Goal: Task Accomplishment & Management: Manage account settings

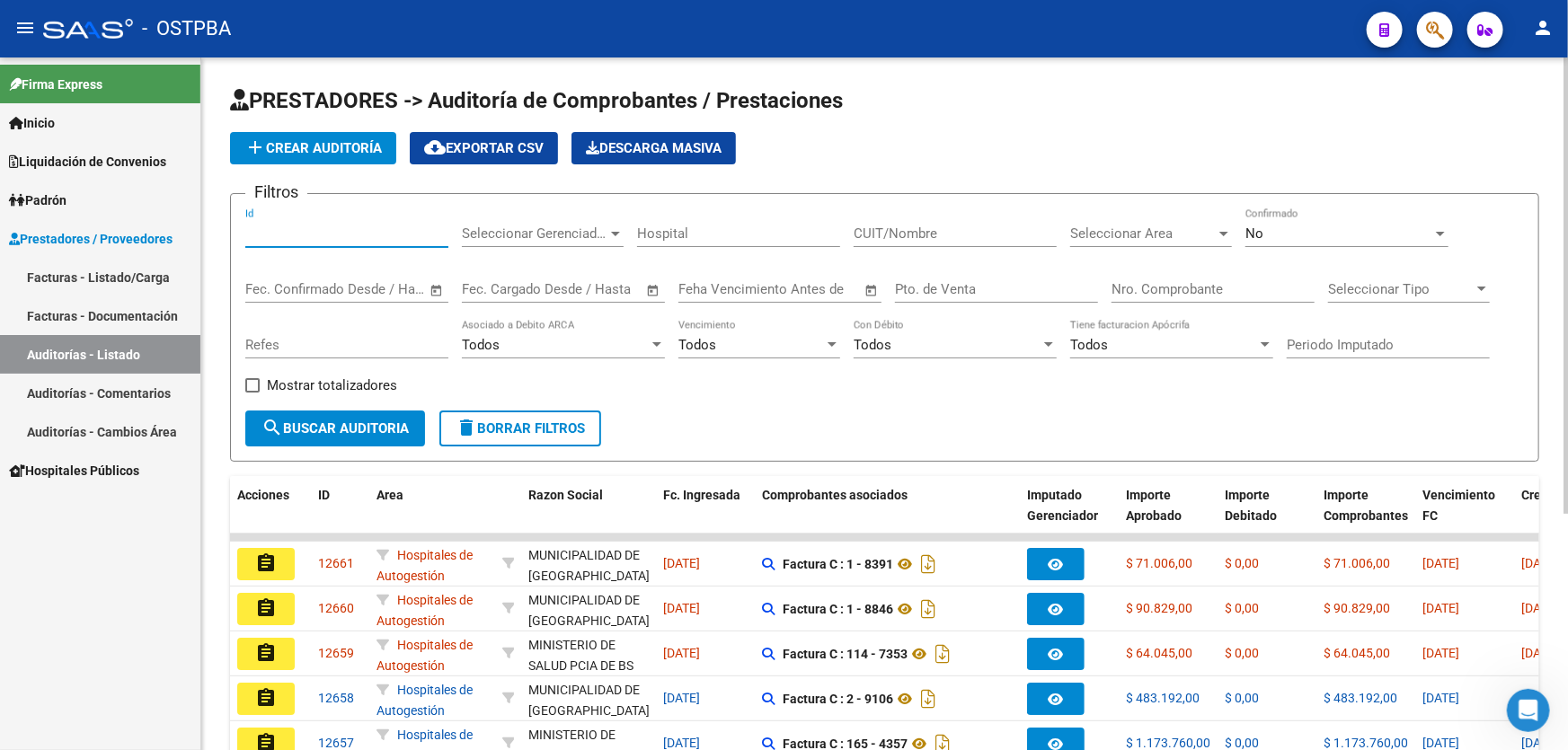
click at [287, 233] on input "Id" at bounding box center [347, 233] width 203 height 16
type input "12578"
click at [1293, 233] on div "No" at bounding box center [1339, 233] width 187 height 16
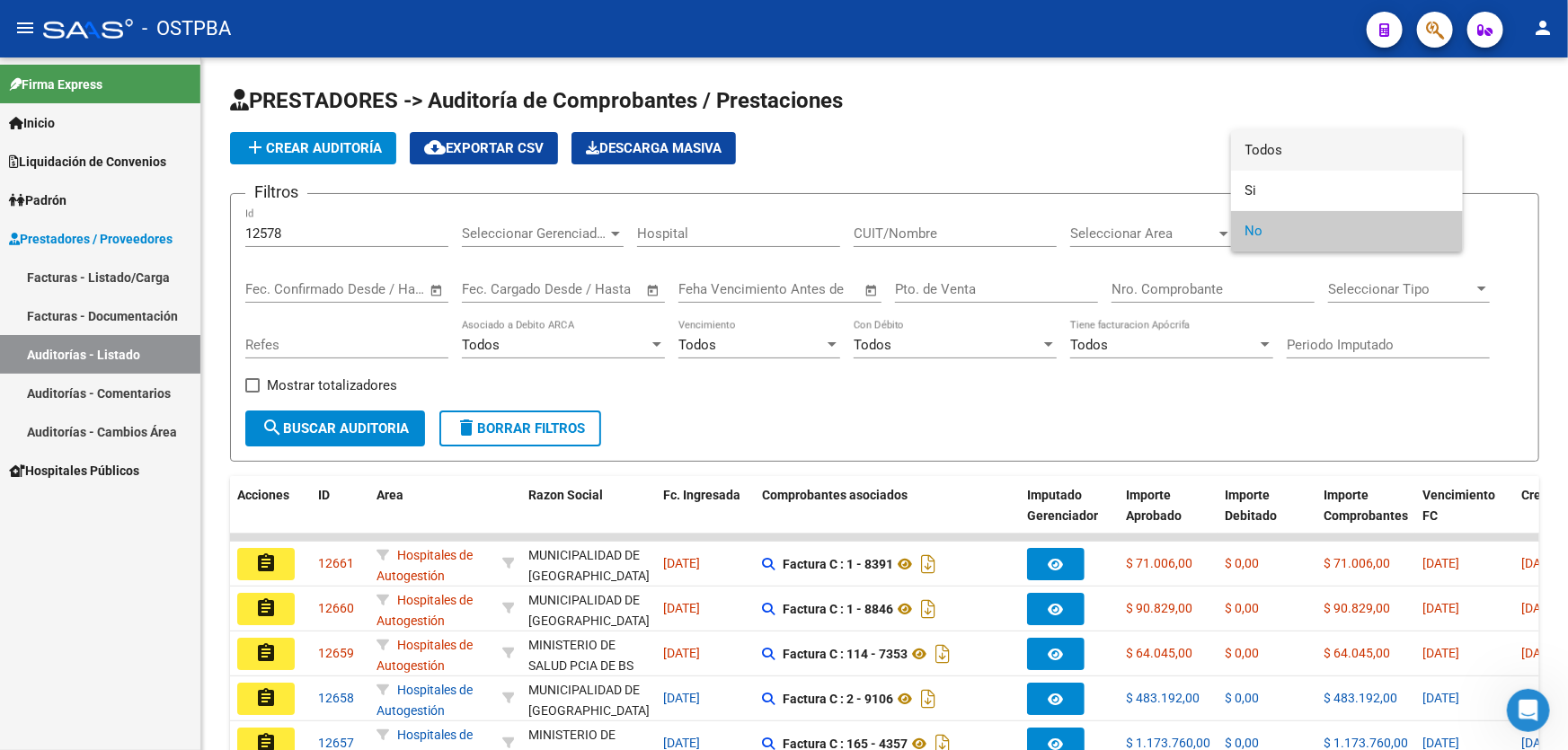
click at [1303, 145] on span "Todos" at bounding box center [1347, 150] width 203 height 40
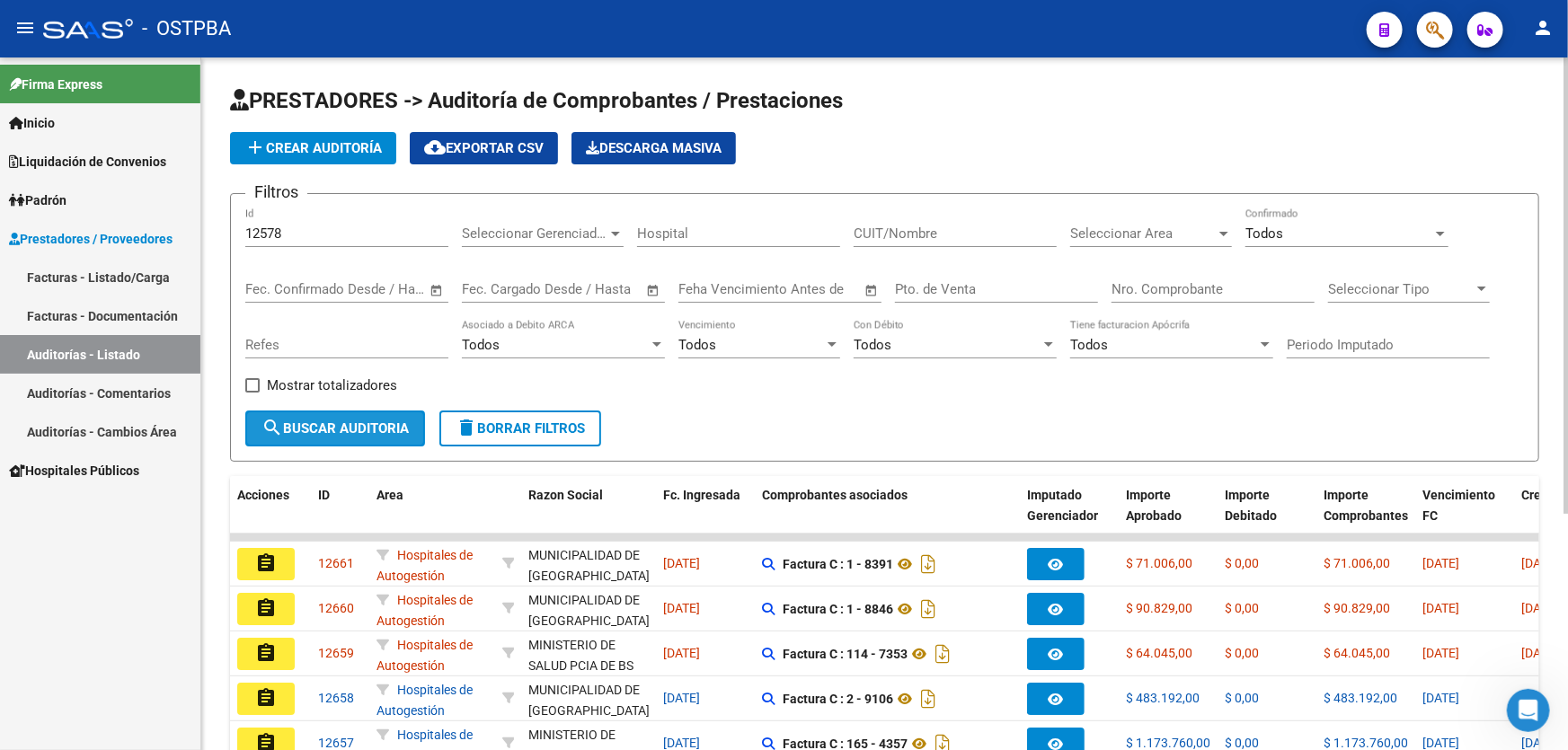
click at [302, 420] on span "search Buscar Auditoria" at bounding box center [335, 428] width 147 height 16
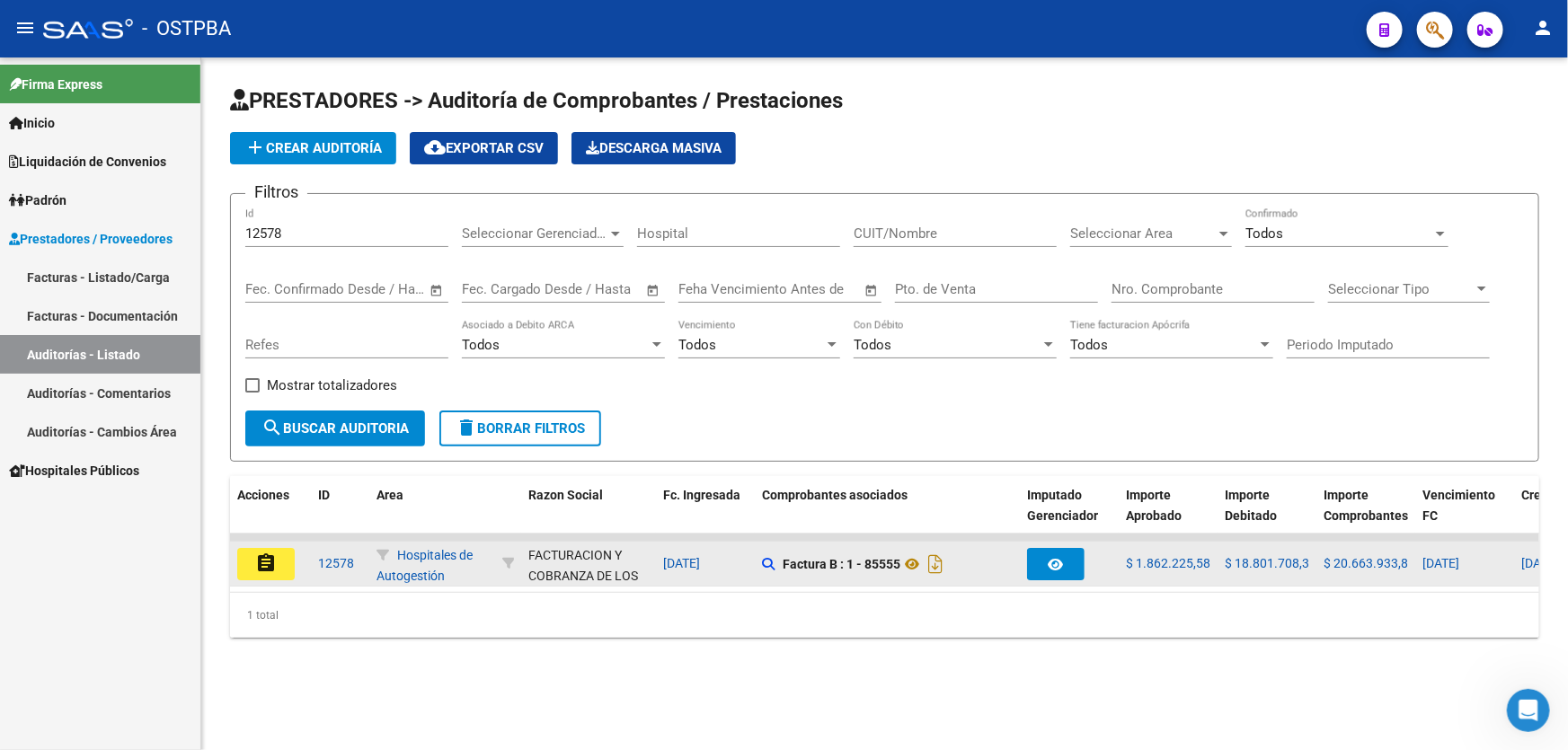
click at [261, 567] on mat-icon "assignment" at bounding box center [266, 563] width 21 height 21
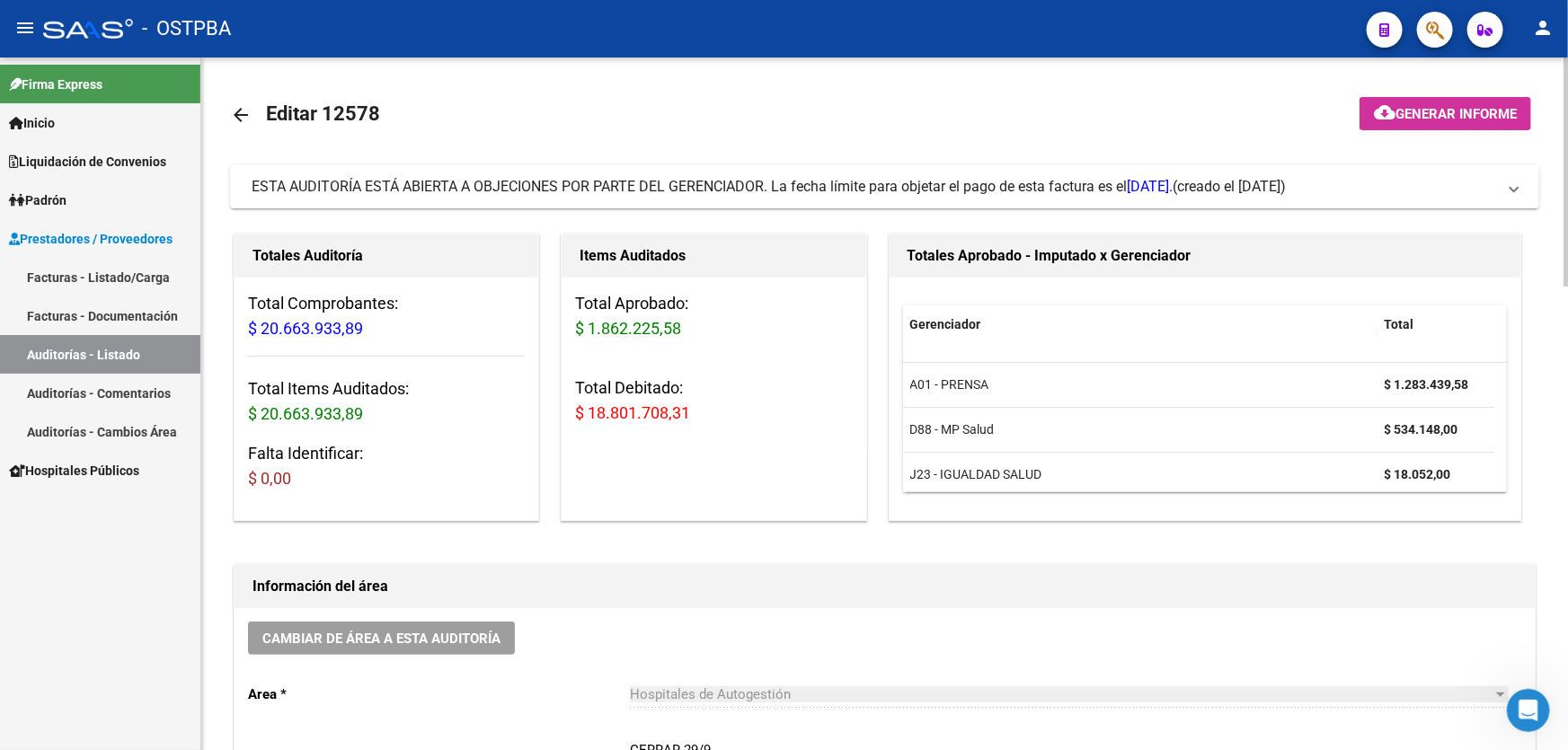
click at [241, 105] on mat-icon "arrow_back" at bounding box center [240, 115] width 21 height 21
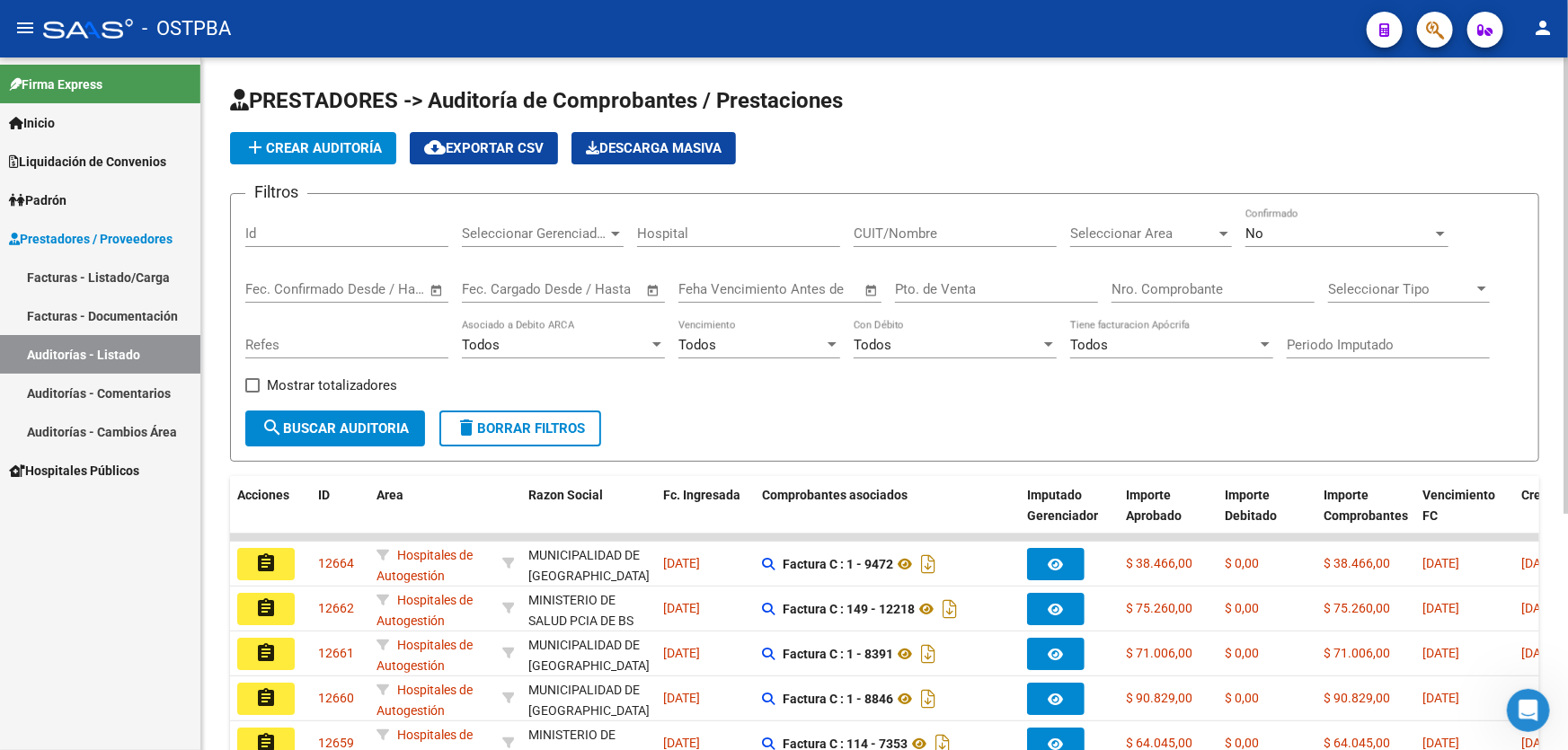
click at [1279, 232] on div "No" at bounding box center [1339, 233] width 187 height 16
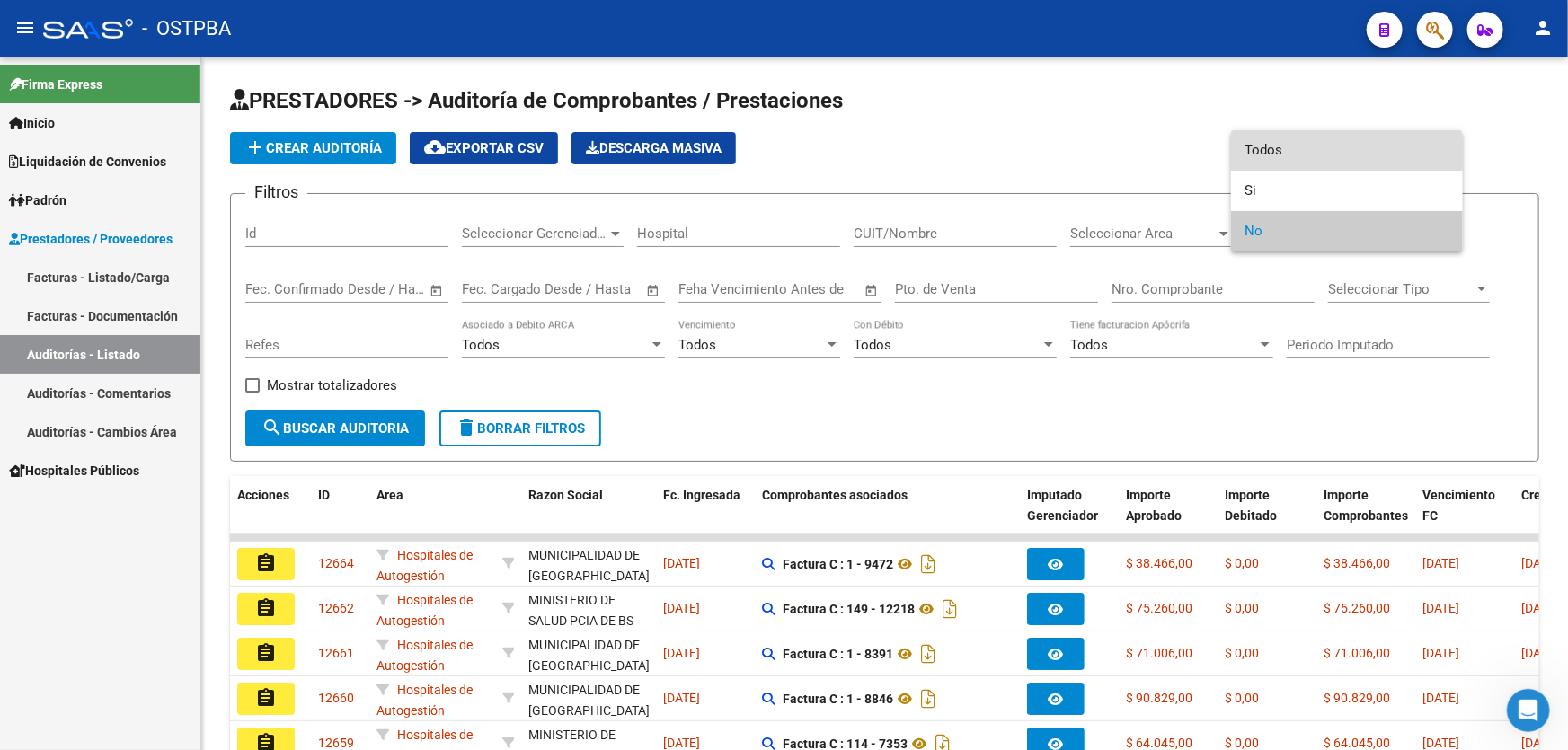
click at [1293, 151] on span "Todos" at bounding box center [1347, 150] width 203 height 40
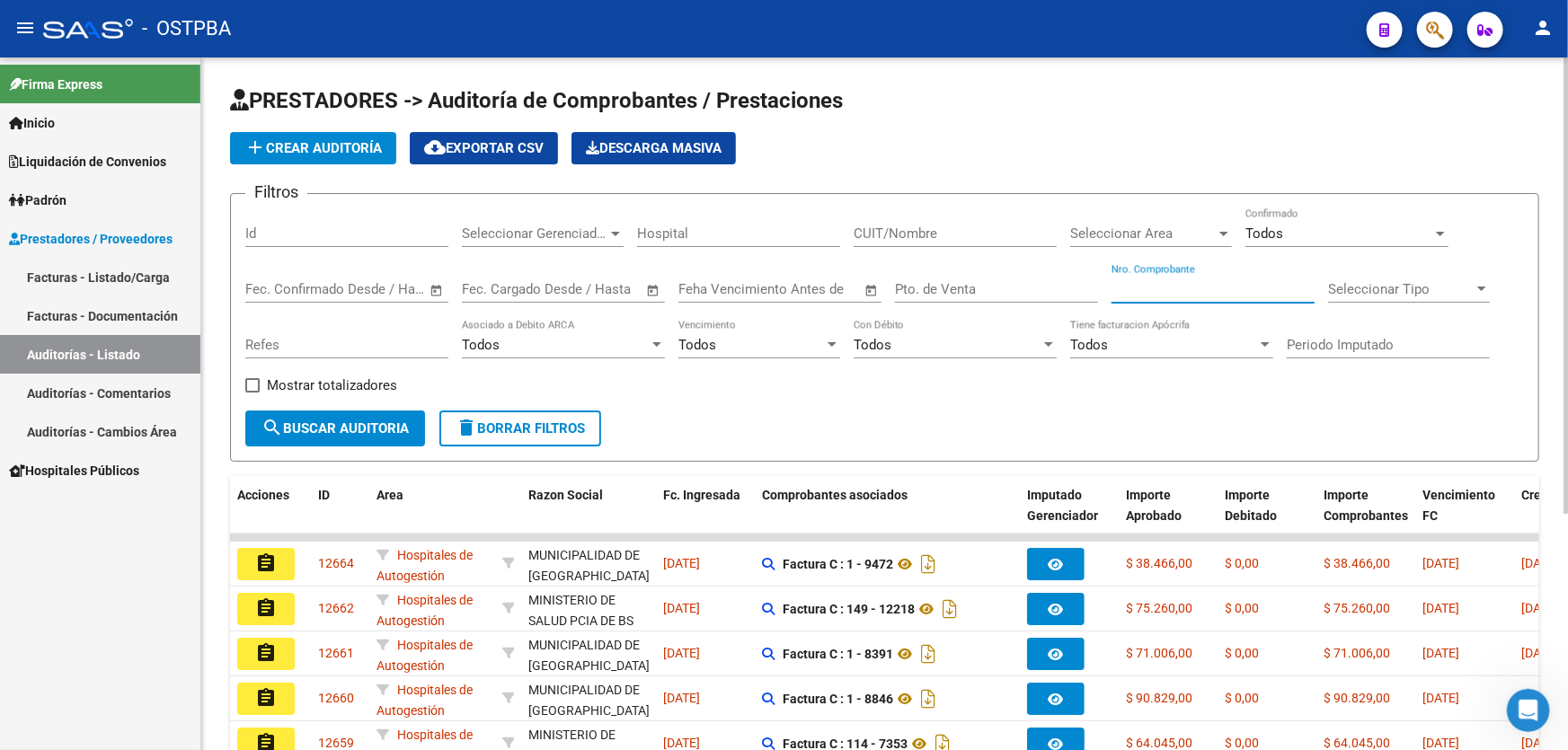
click at [1172, 281] on input "Nro. Comprobante" at bounding box center [1213, 289] width 203 height 16
type input "6298"
click at [295, 416] on button "search Buscar Auditoria" at bounding box center [334, 429] width 180 height 36
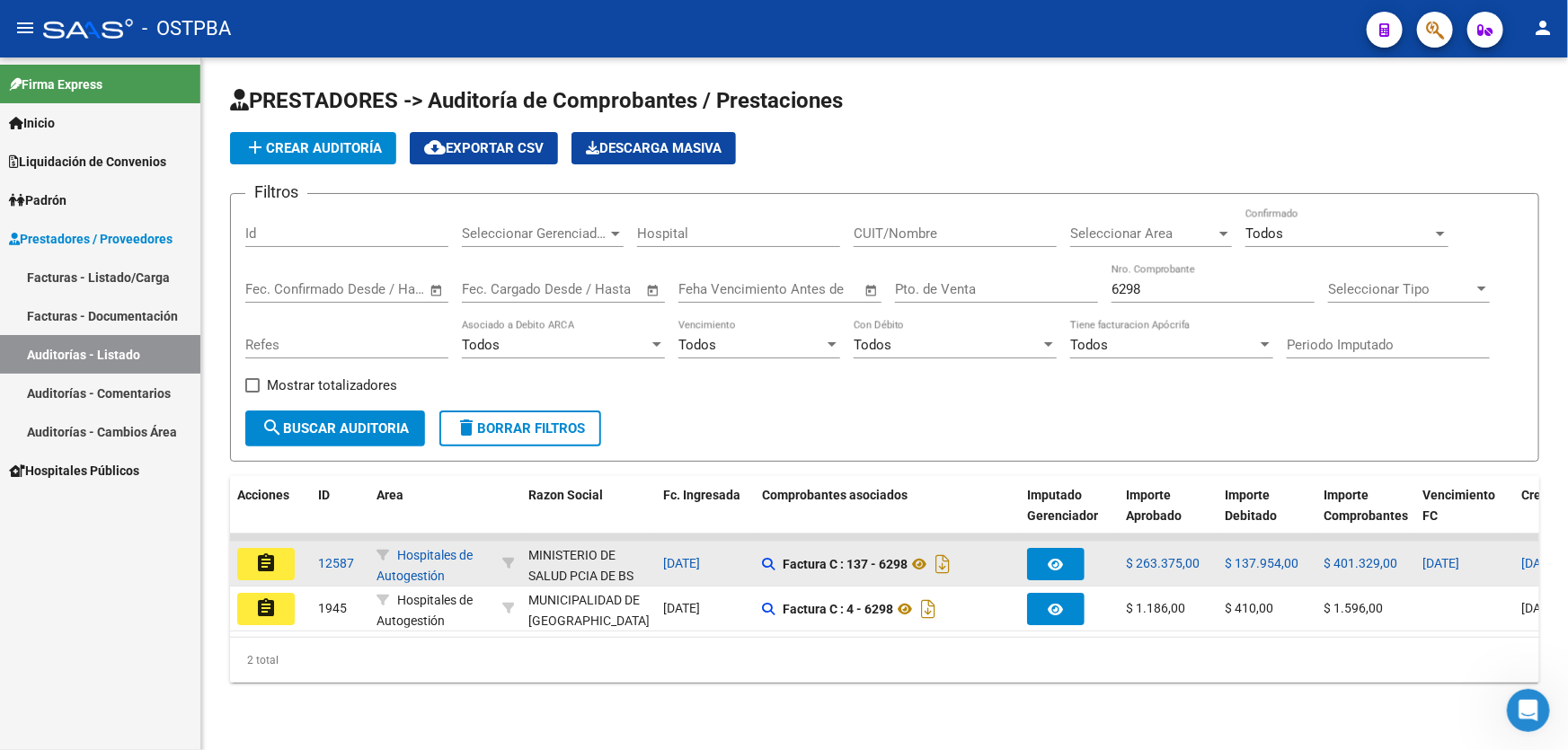
click at [269, 556] on mat-icon "assignment" at bounding box center [266, 563] width 21 height 21
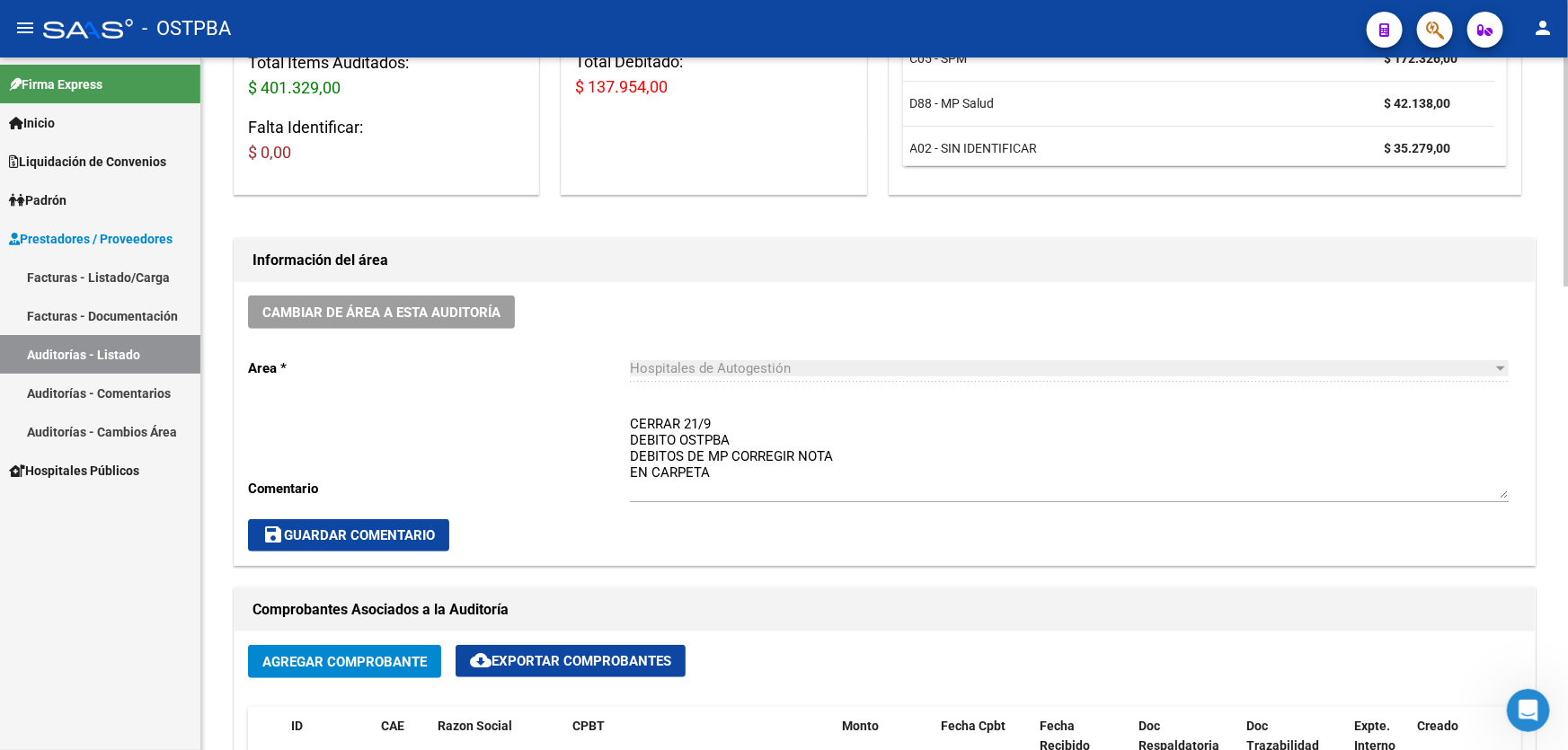
scroll to position [653, 0]
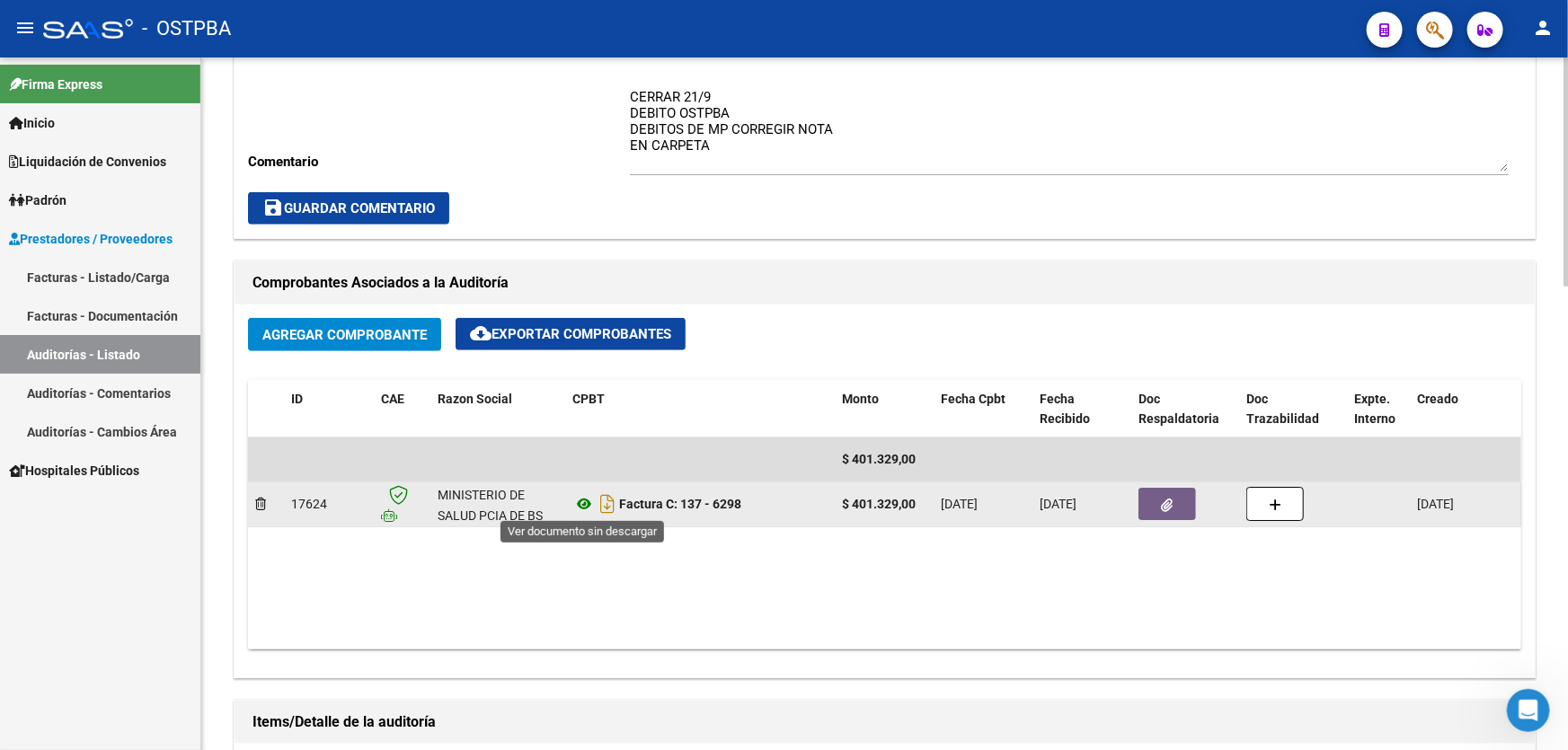
click at [582, 501] on icon at bounding box center [583, 503] width 23 height 21
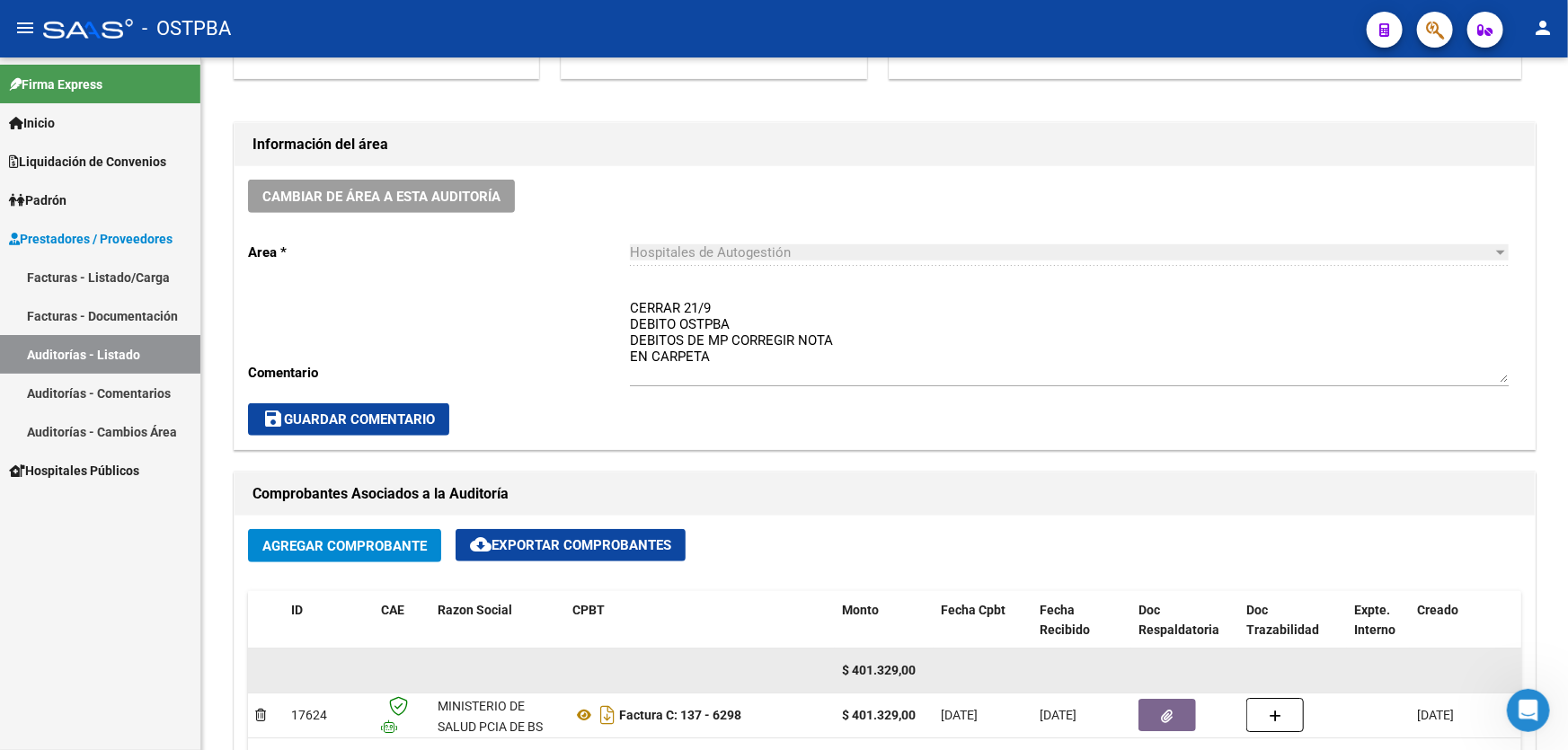
scroll to position [421, 0]
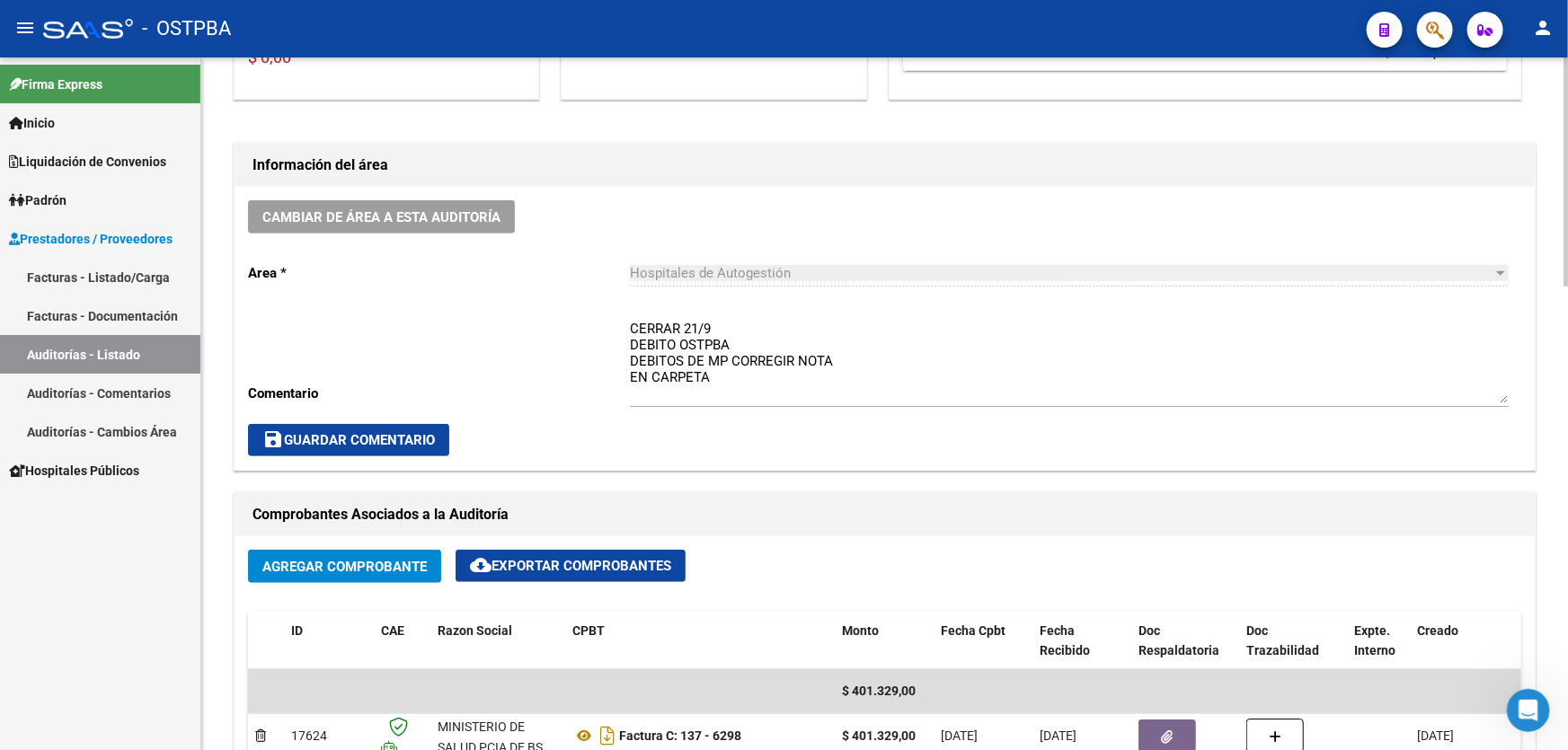
click at [724, 372] on textarea "CERRAR 21/9 DEBITO OSTPBA DEBITOS DE MP CORREGIR NOTA EN CARPETA" at bounding box center [1069, 361] width 879 height 85
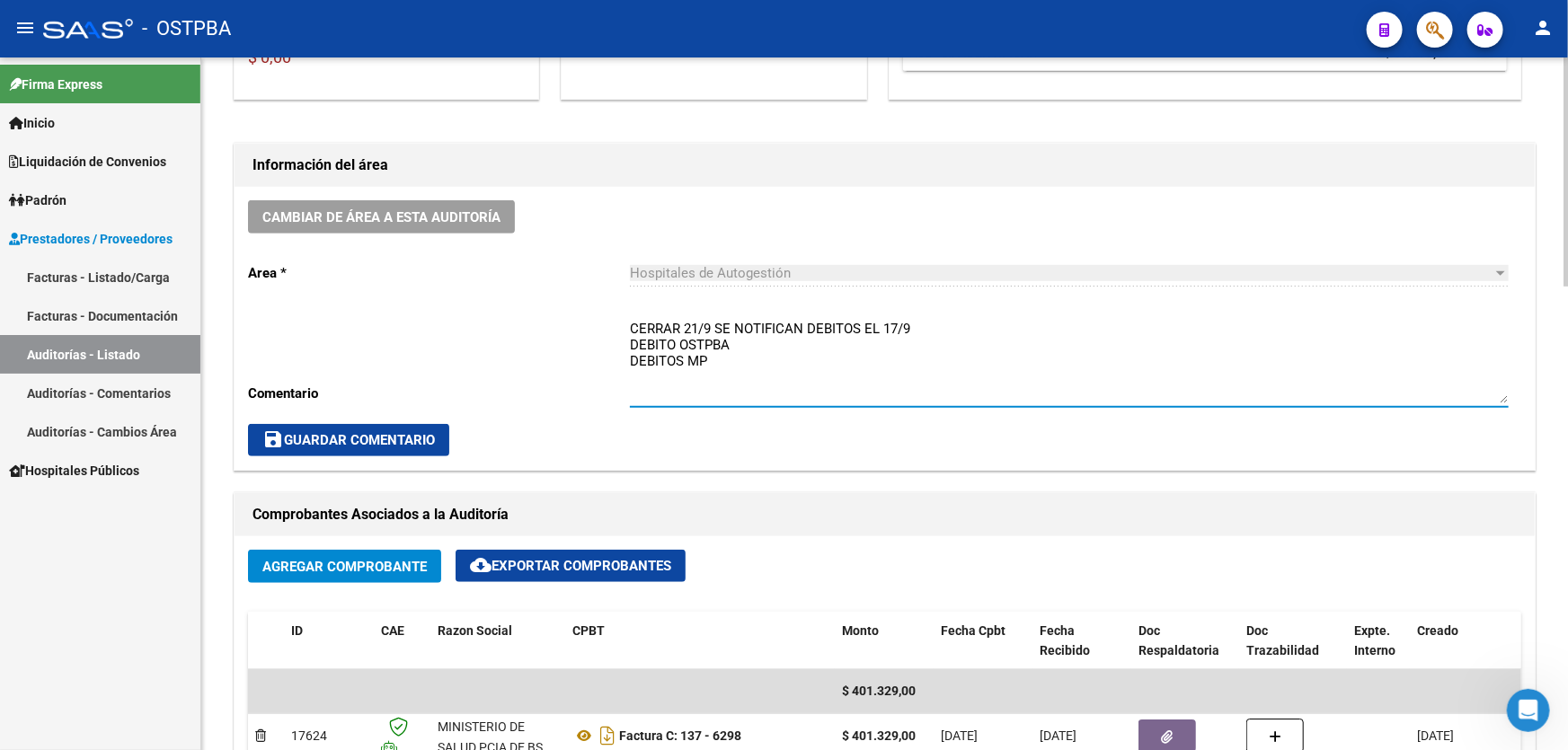
type textarea "CERRAR 21/9 SE NOTIFICAN DEBITOS EL 17/9 DEBITO OSTPBA DEBITOS MP"
click at [369, 442] on span "save Guardar Comentario" at bounding box center [348, 440] width 172 height 16
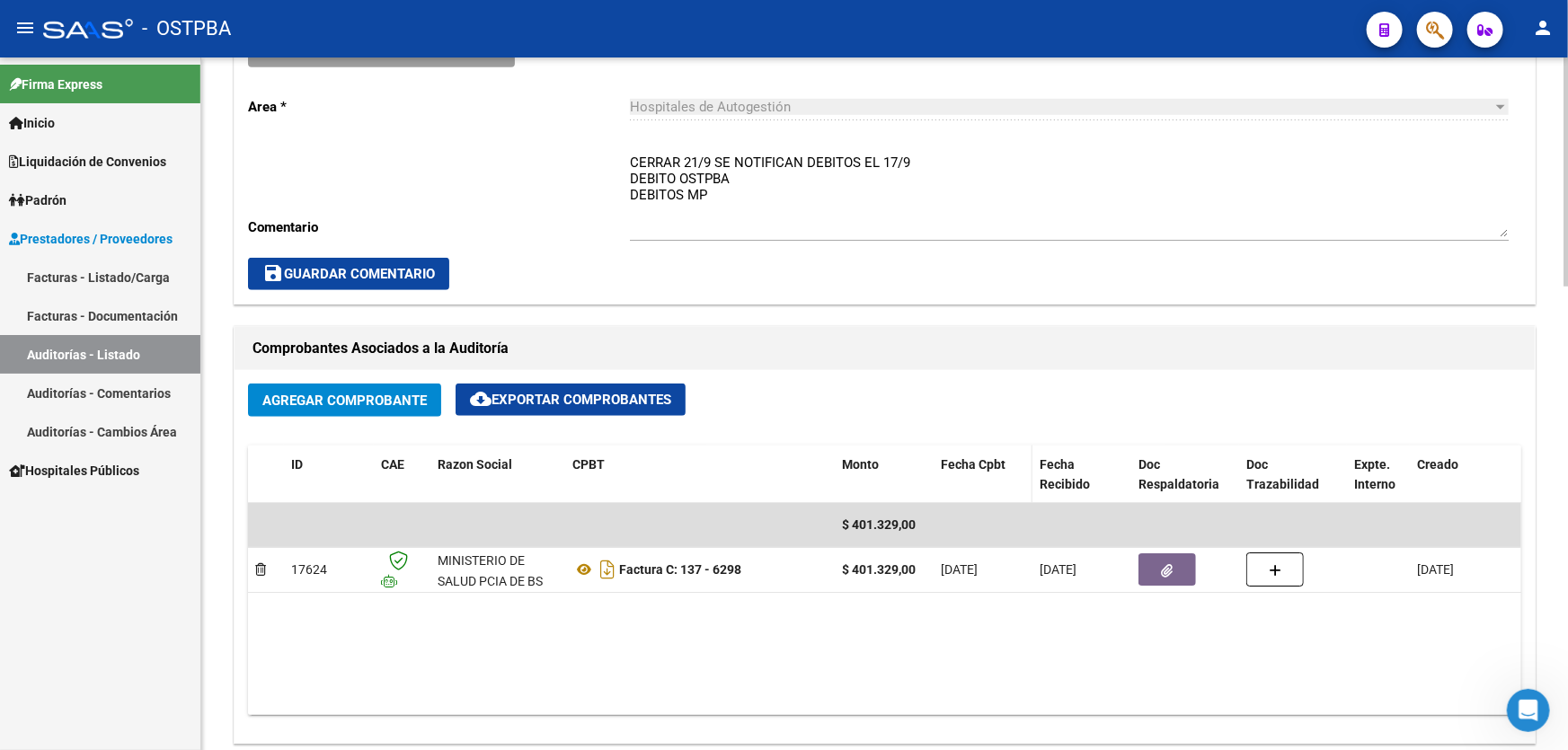
scroll to position [584, 0]
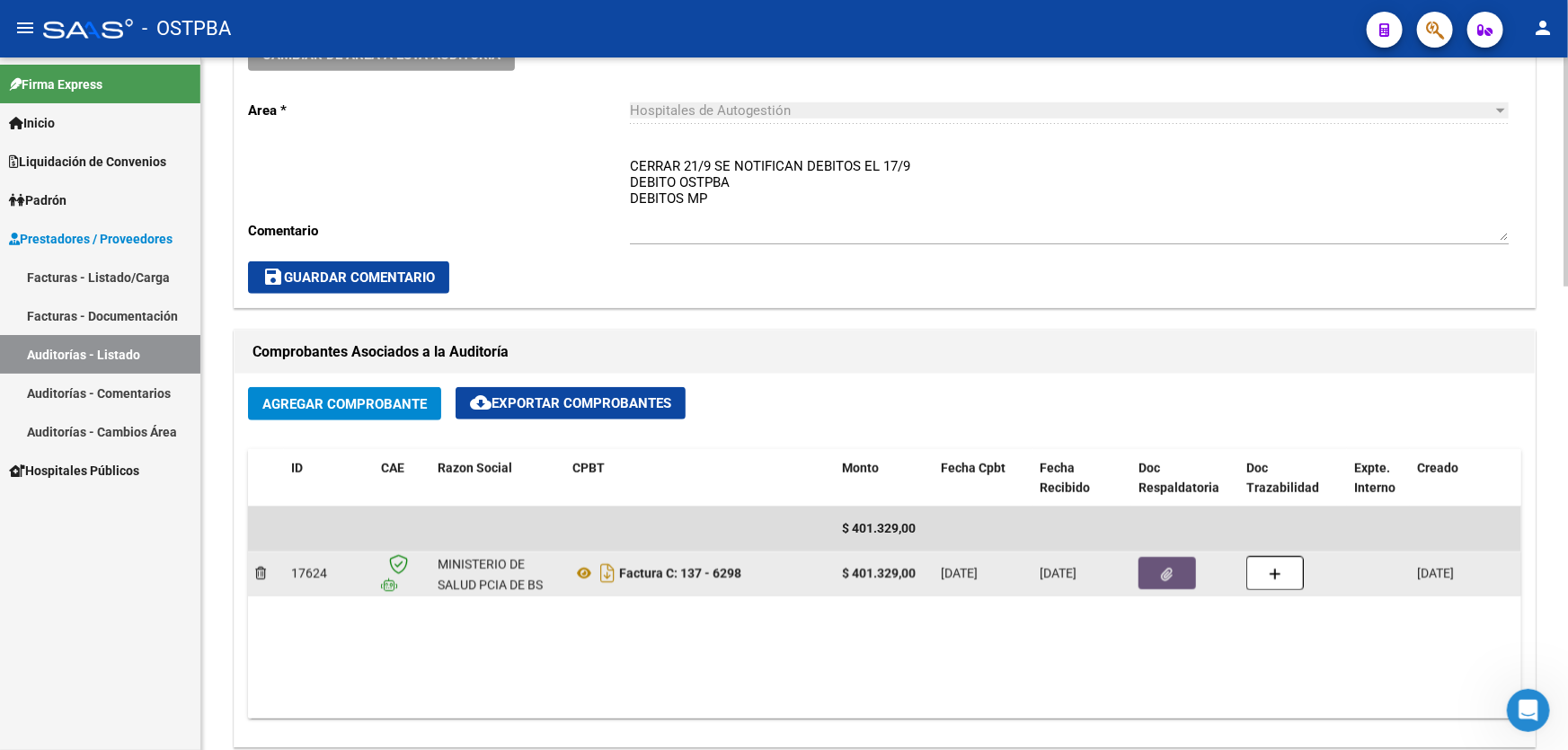
click at [1159, 577] on button "button" at bounding box center [1167, 573] width 58 height 33
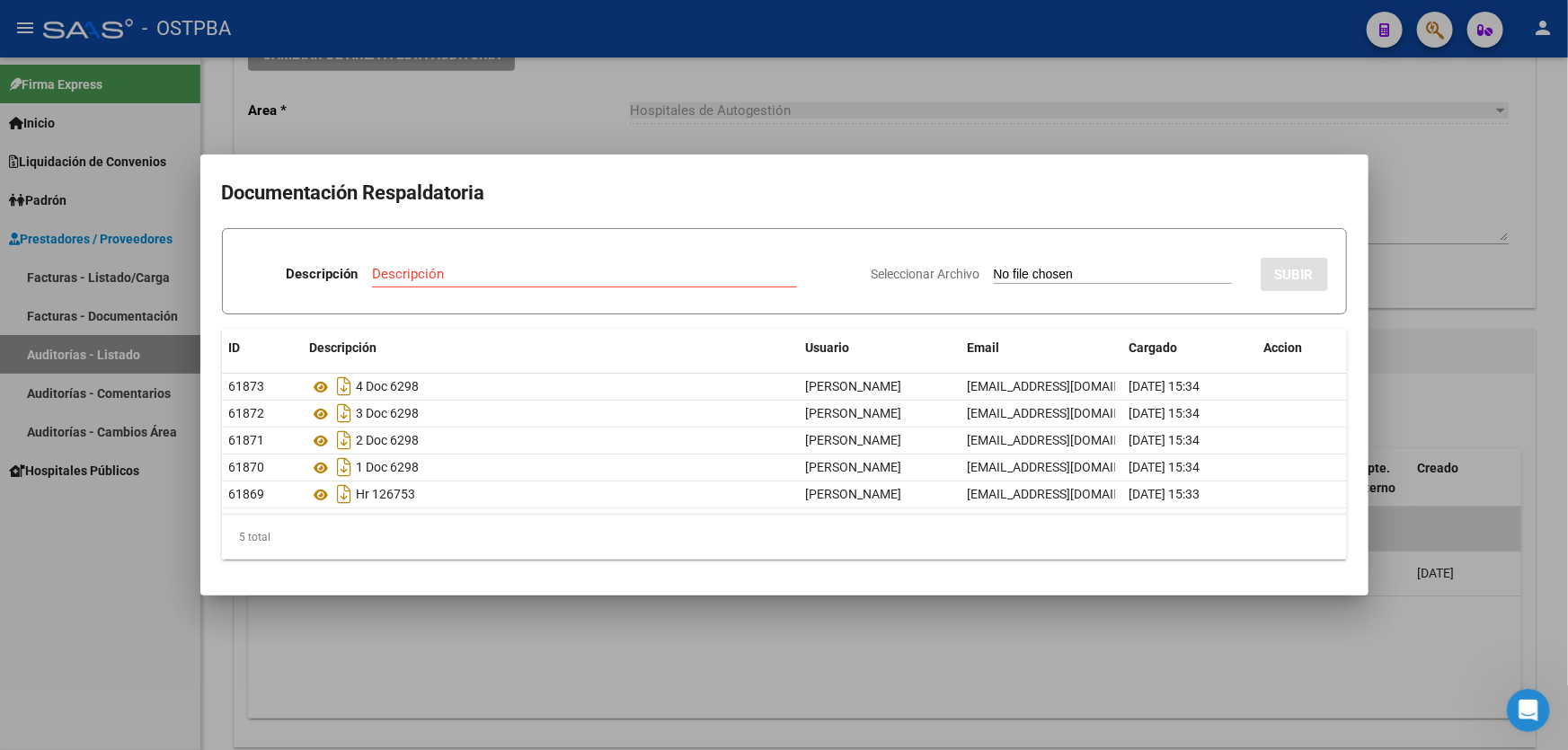
click at [608, 631] on div at bounding box center [784, 375] width 1568 height 750
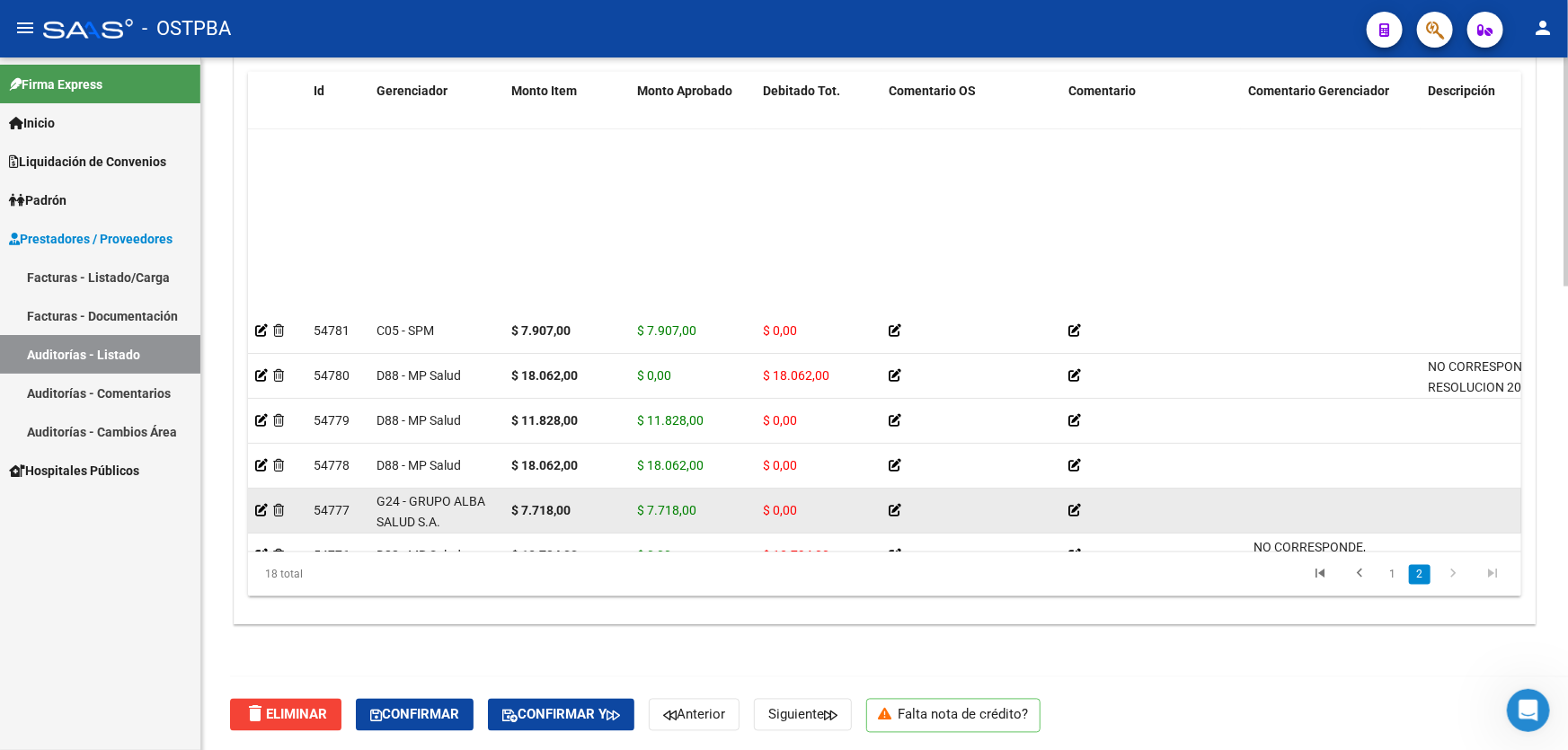
scroll to position [402, 0]
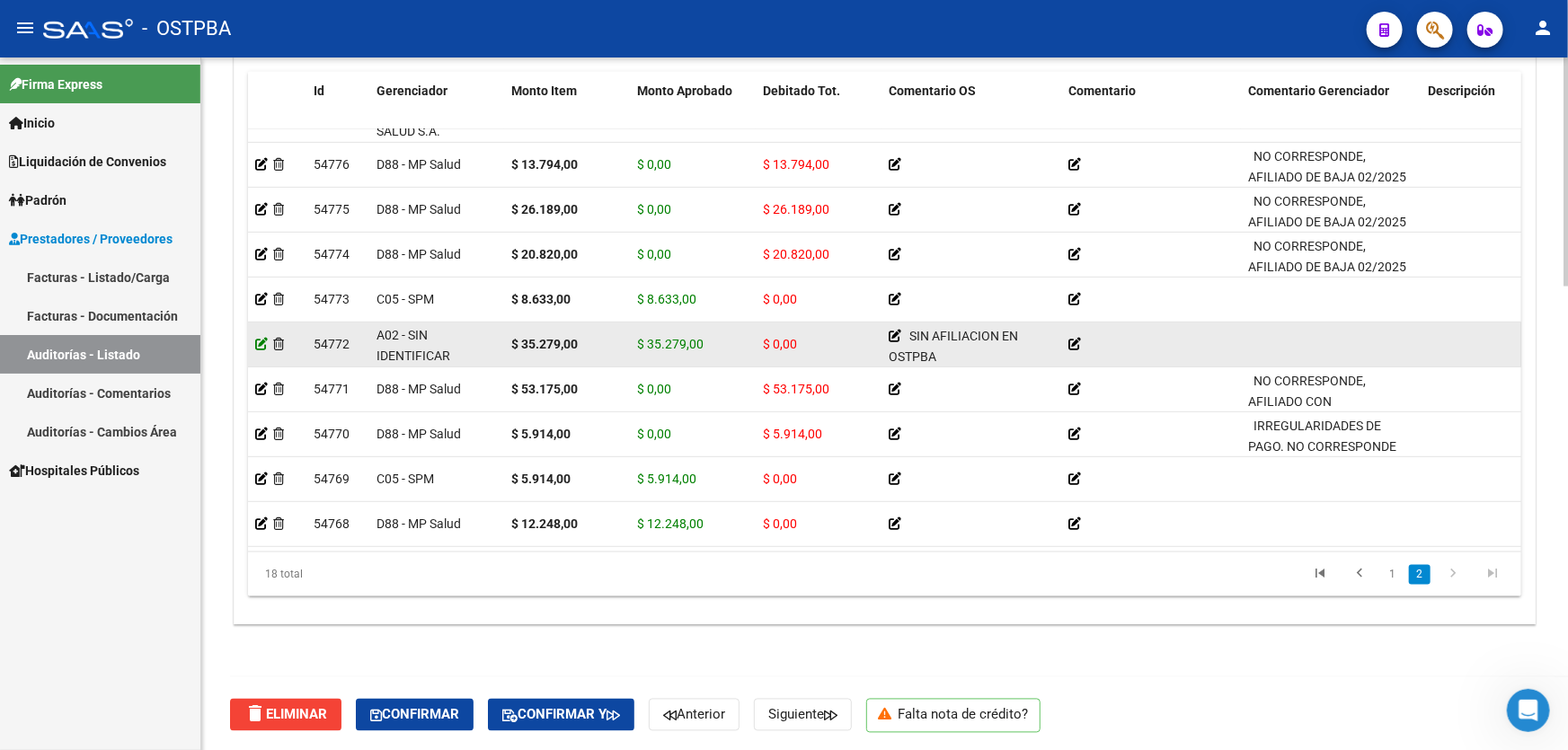
click at [257, 338] on icon at bounding box center [262, 345] width 13 height 13
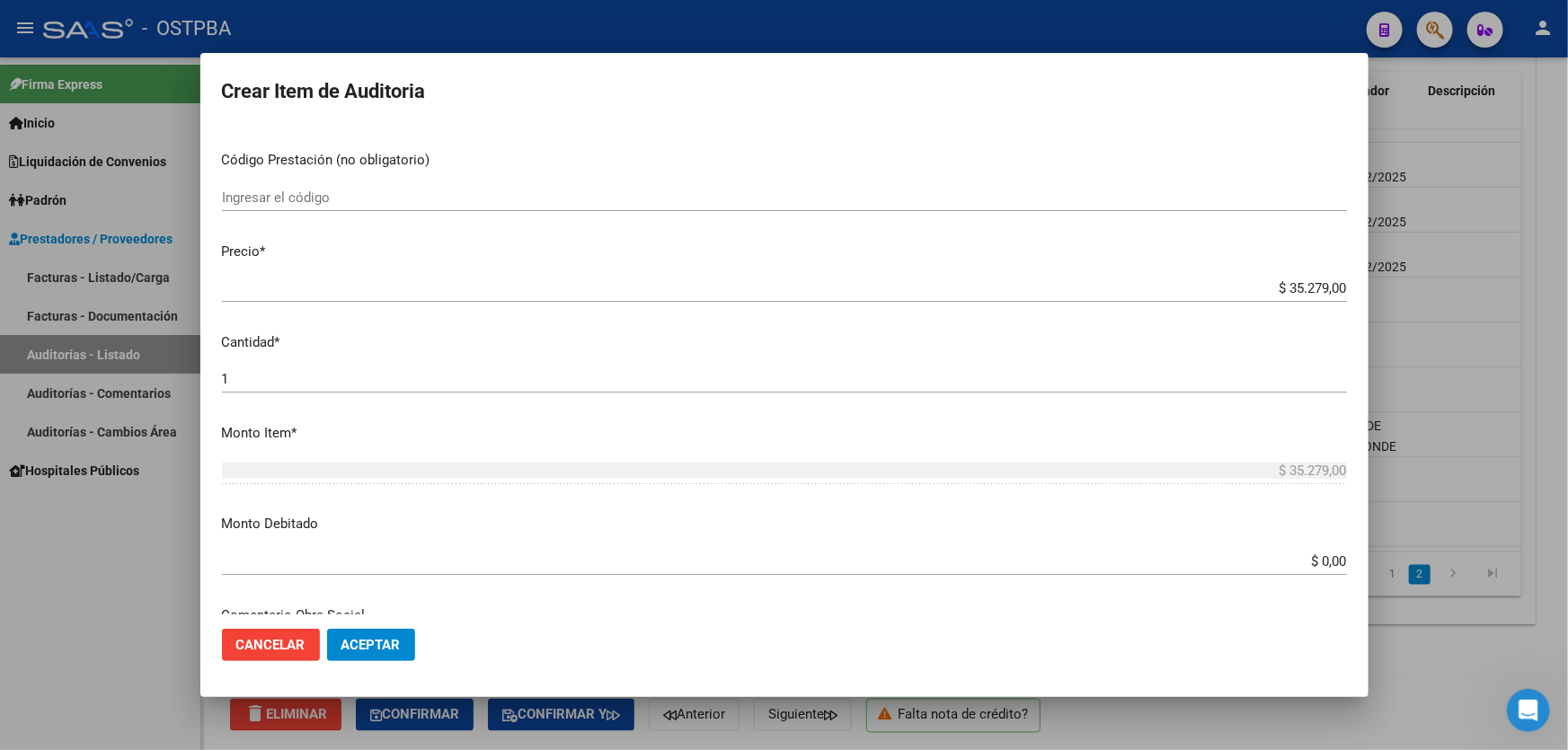
scroll to position [571, 0]
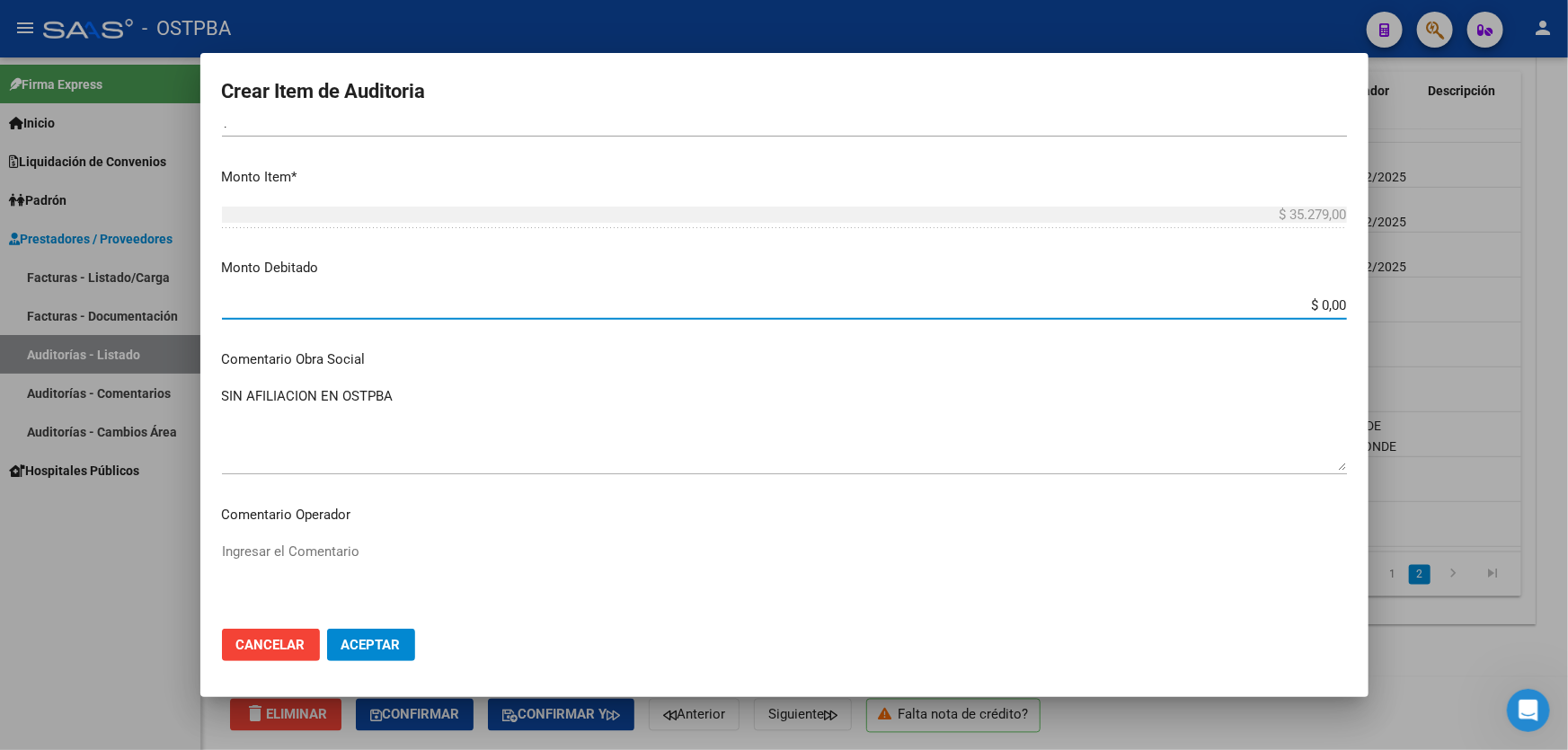
click at [1332, 303] on input "$ 0,00" at bounding box center [784, 305] width 1125 height 16
type input "$ 35.279,00"
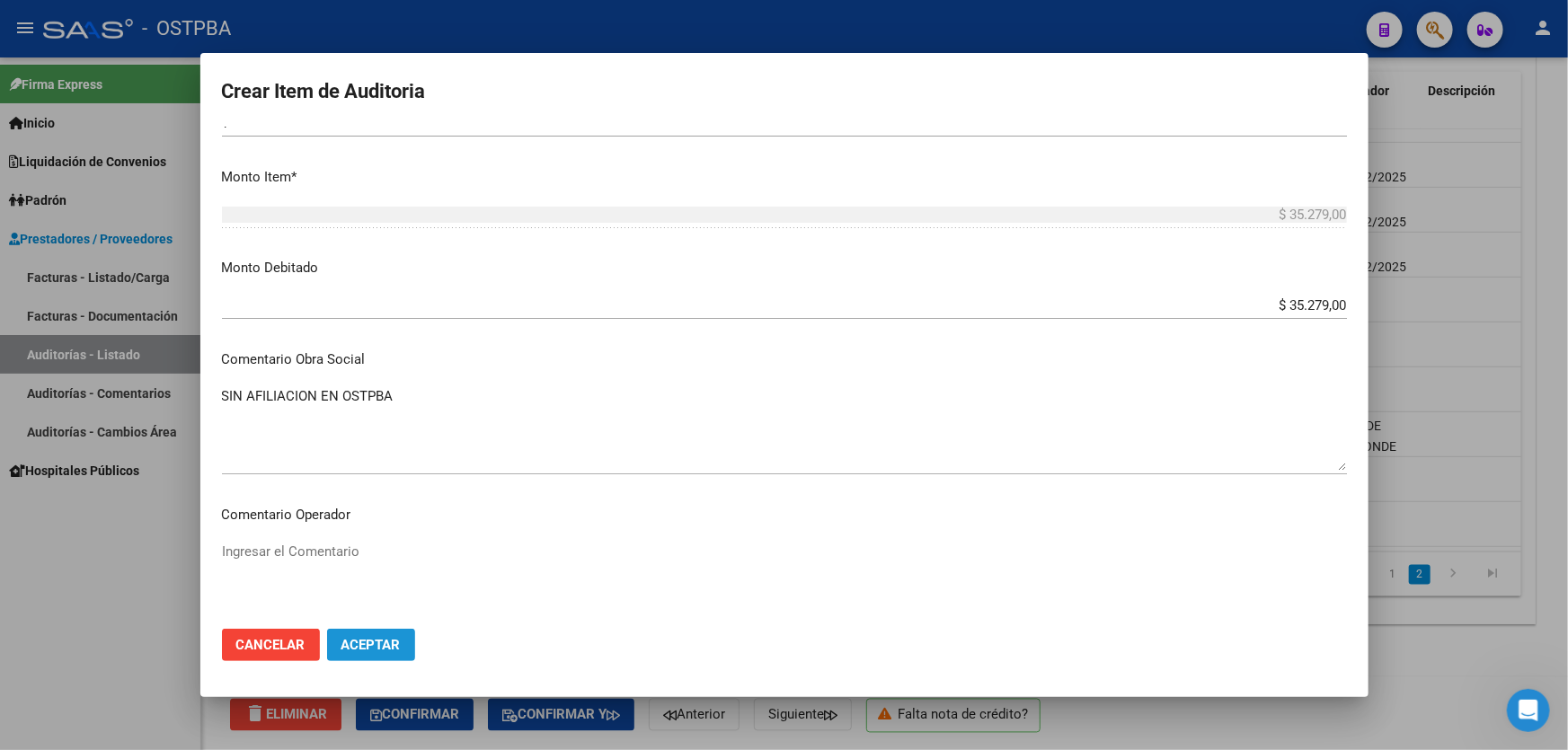
click at [390, 643] on span "Aceptar" at bounding box center [371, 645] width 60 height 16
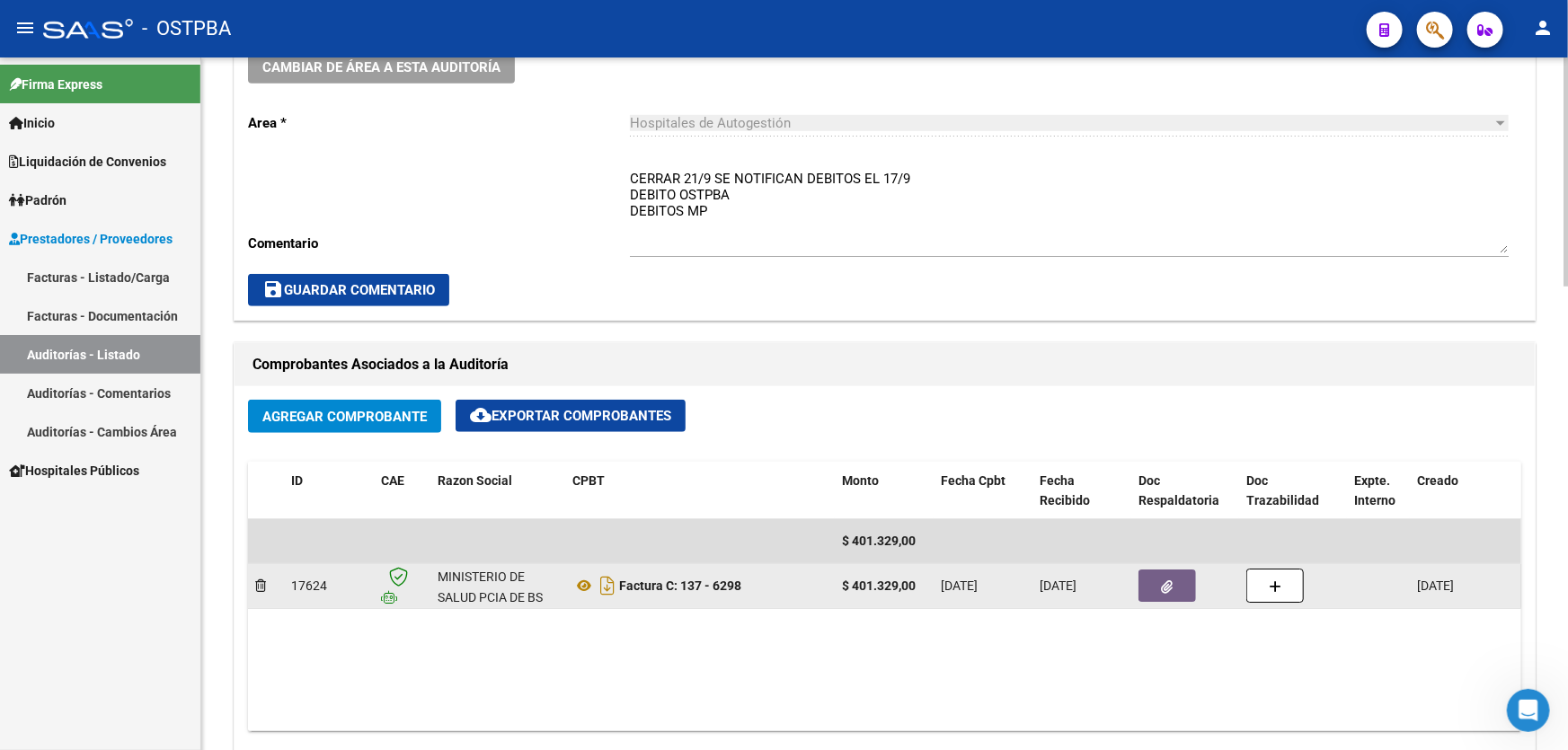
click at [1168, 581] on icon "button" at bounding box center [1167, 587] width 12 height 13
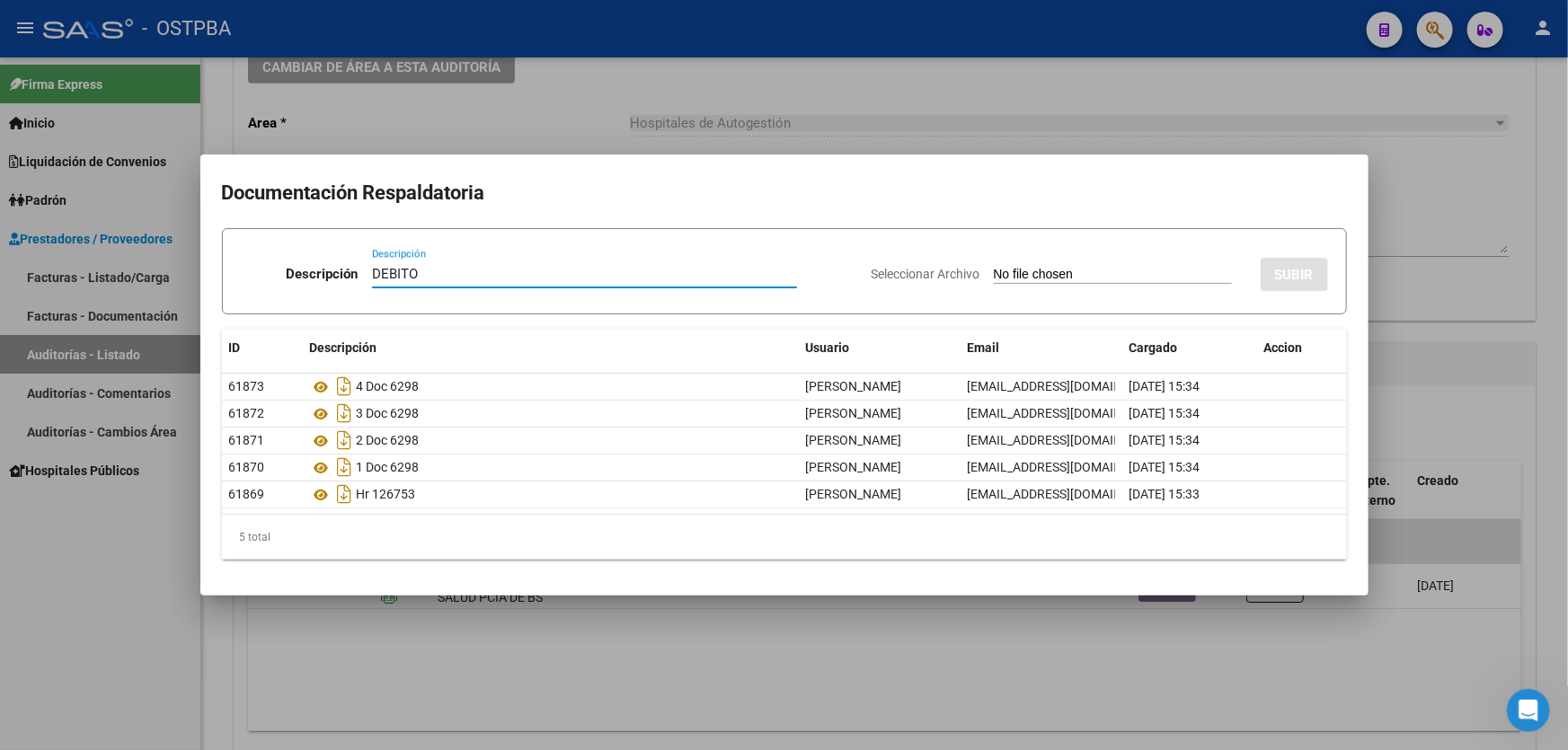
type input "DEBITO"
click at [996, 271] on input "Seleccionar Archivo" at bounding box center [1113, 275] width 239 height 17
type input "C:\fakepath\DEBITO MP 12587.pdf"
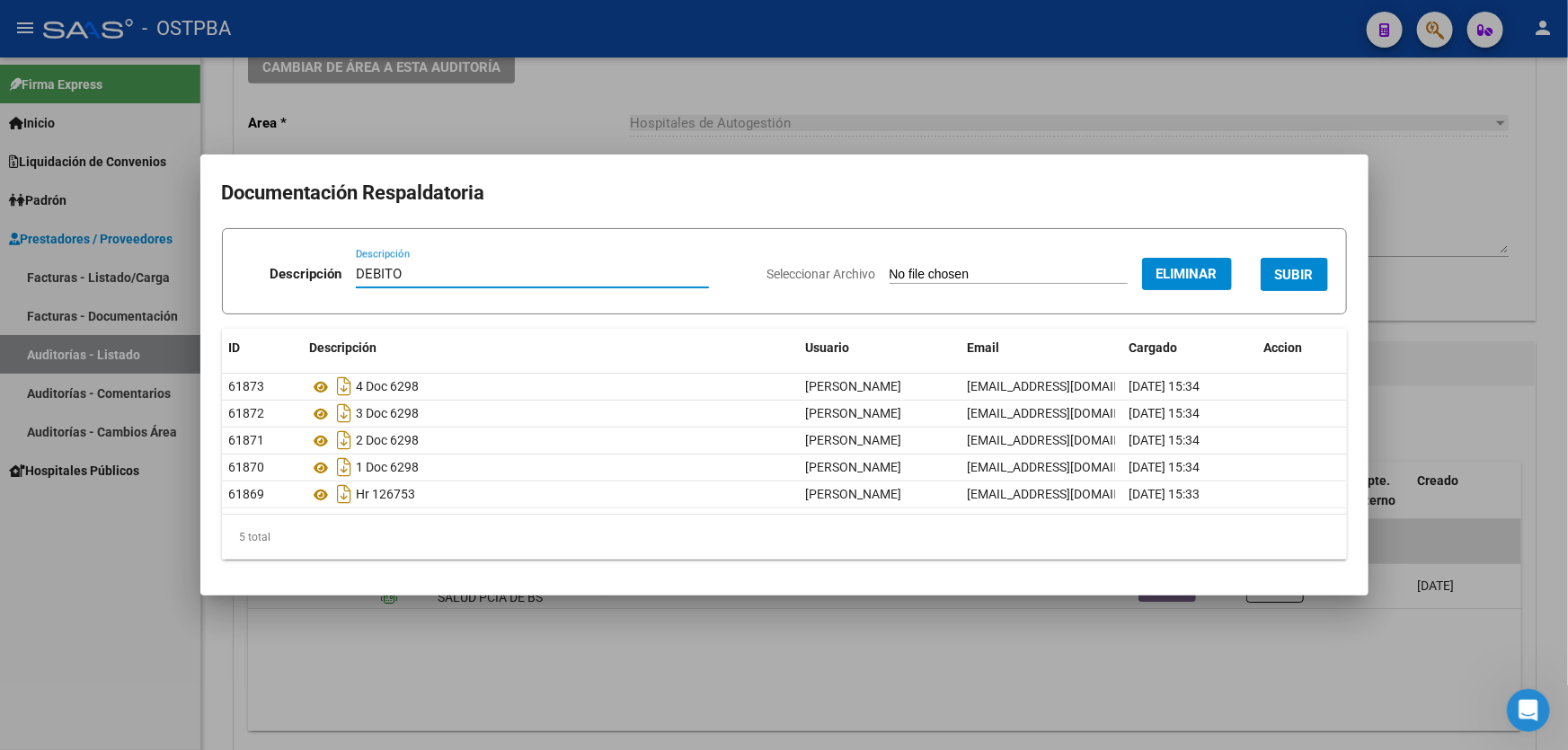
click at [414, 274] on input "DEBITO" at bounding box center [532, 273] width 353 height 16
type input "DEBITO MP"
click at [1285, 266] on span "SUBIR" at bounding box center [1293, 274] width 38 height 16
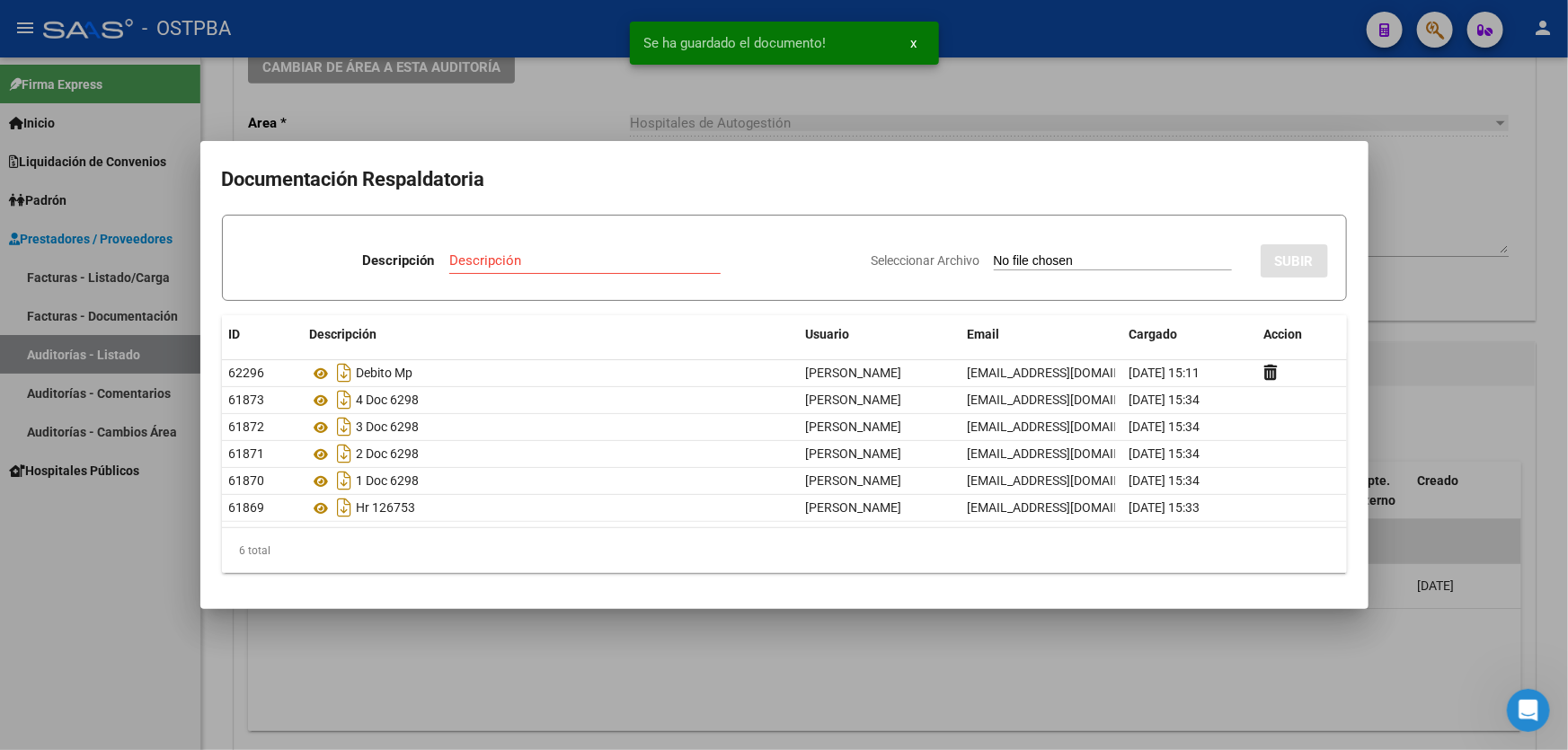
click at [467, 267] on input "Descripción" at bounding box center [584, 260] width 271 height 16
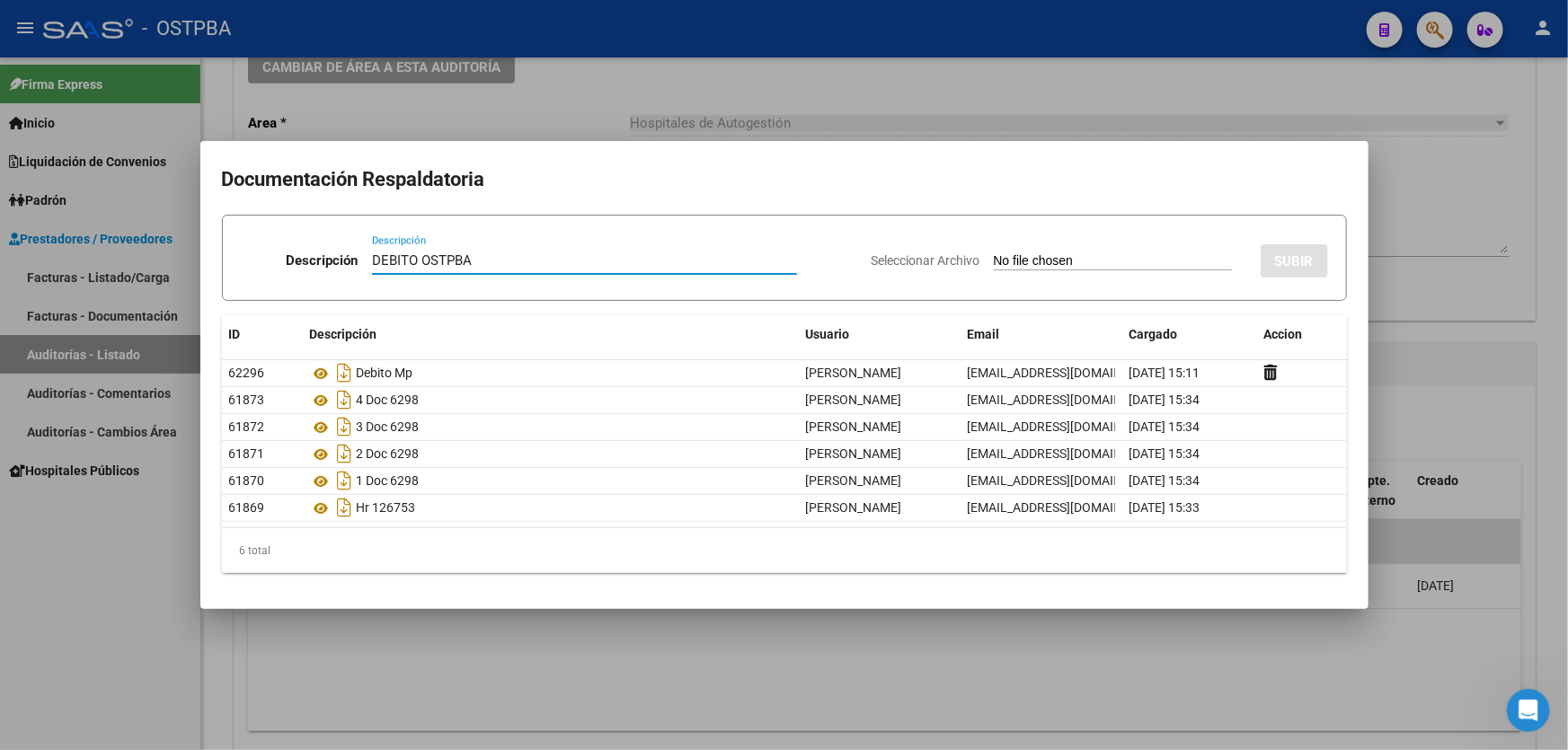
type input "DEBITO OSTPBA"
click at [994, 265] on input "Seleccionar Archivo" at bounding box center [1113, 262] width 239 height 17
type input "C:\fakepath\DEBITO 12587.pdf"
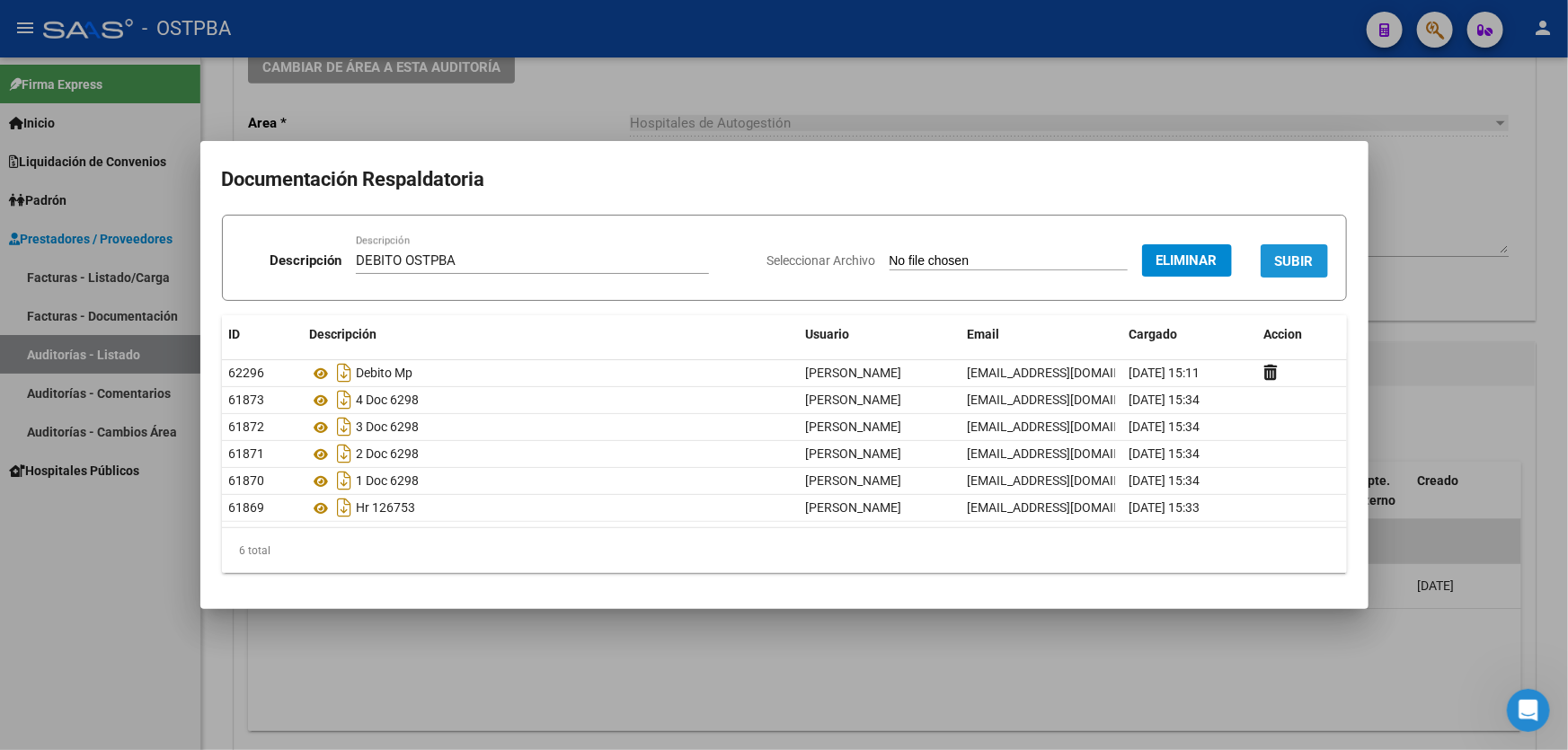
click at [1285, 259] on span "SUBIR" at bounding box center [1293, 261] width 38 height 16
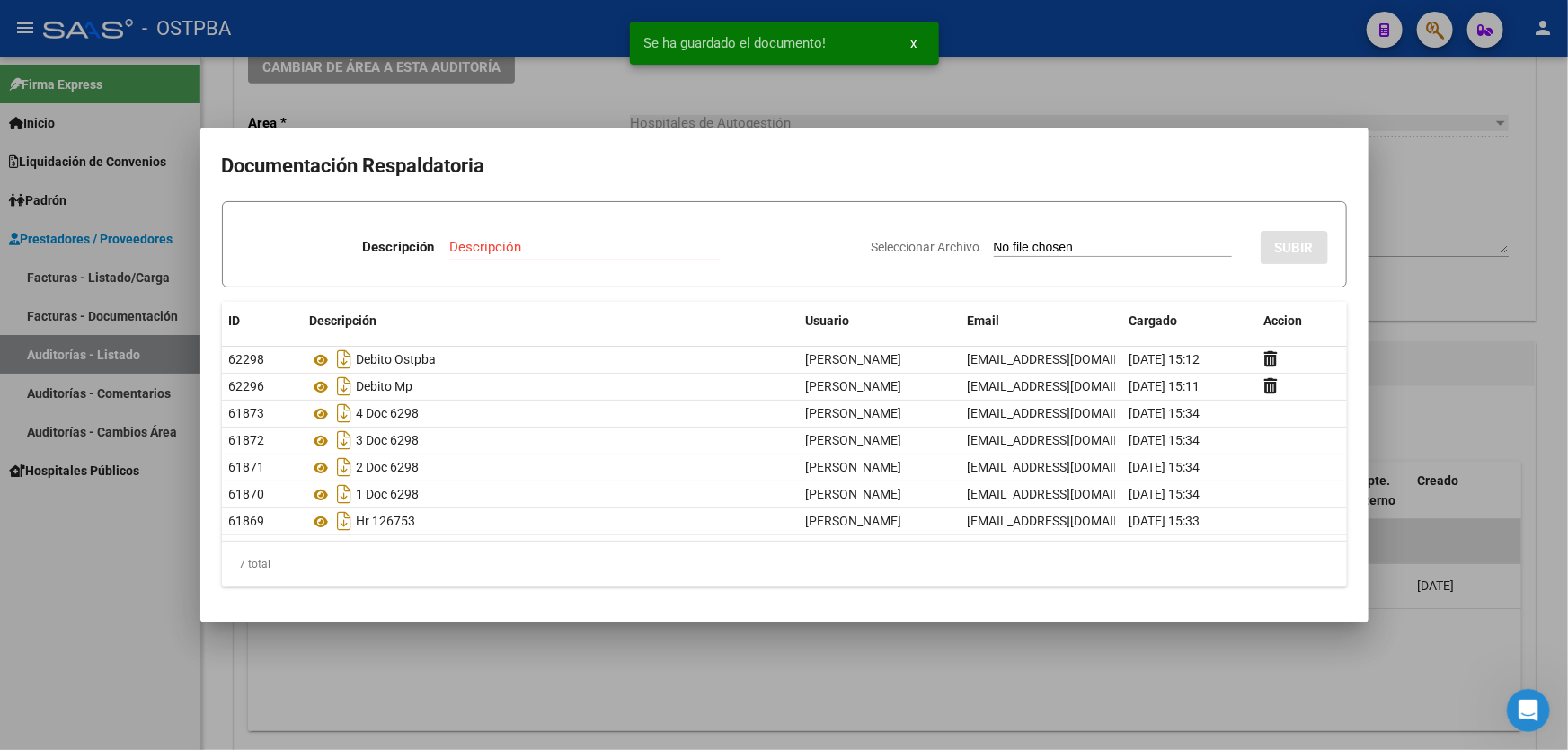
click at [1431, 265] on div at bounding box center [784, 375] width 1568 height 750
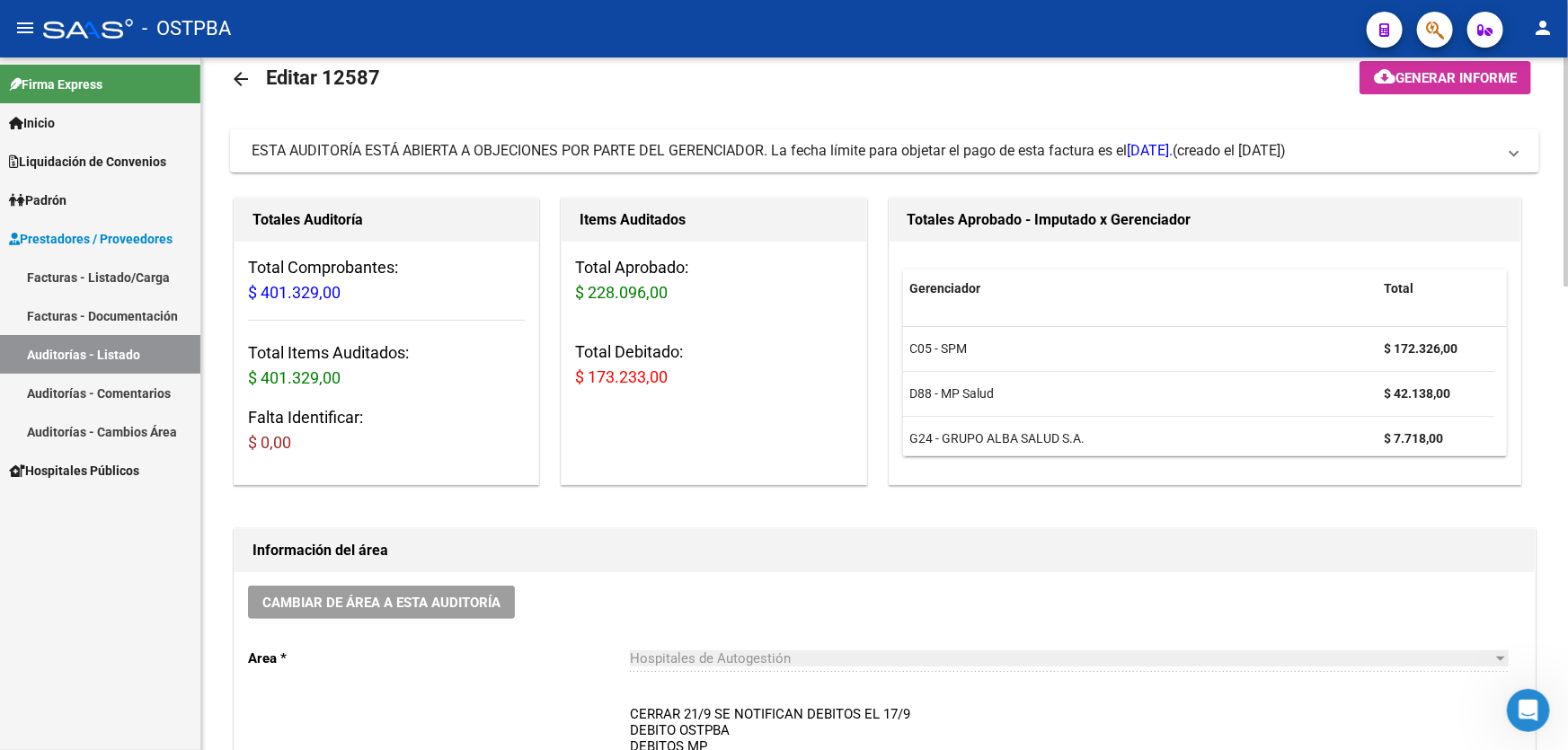
scroll to position [0, 0]
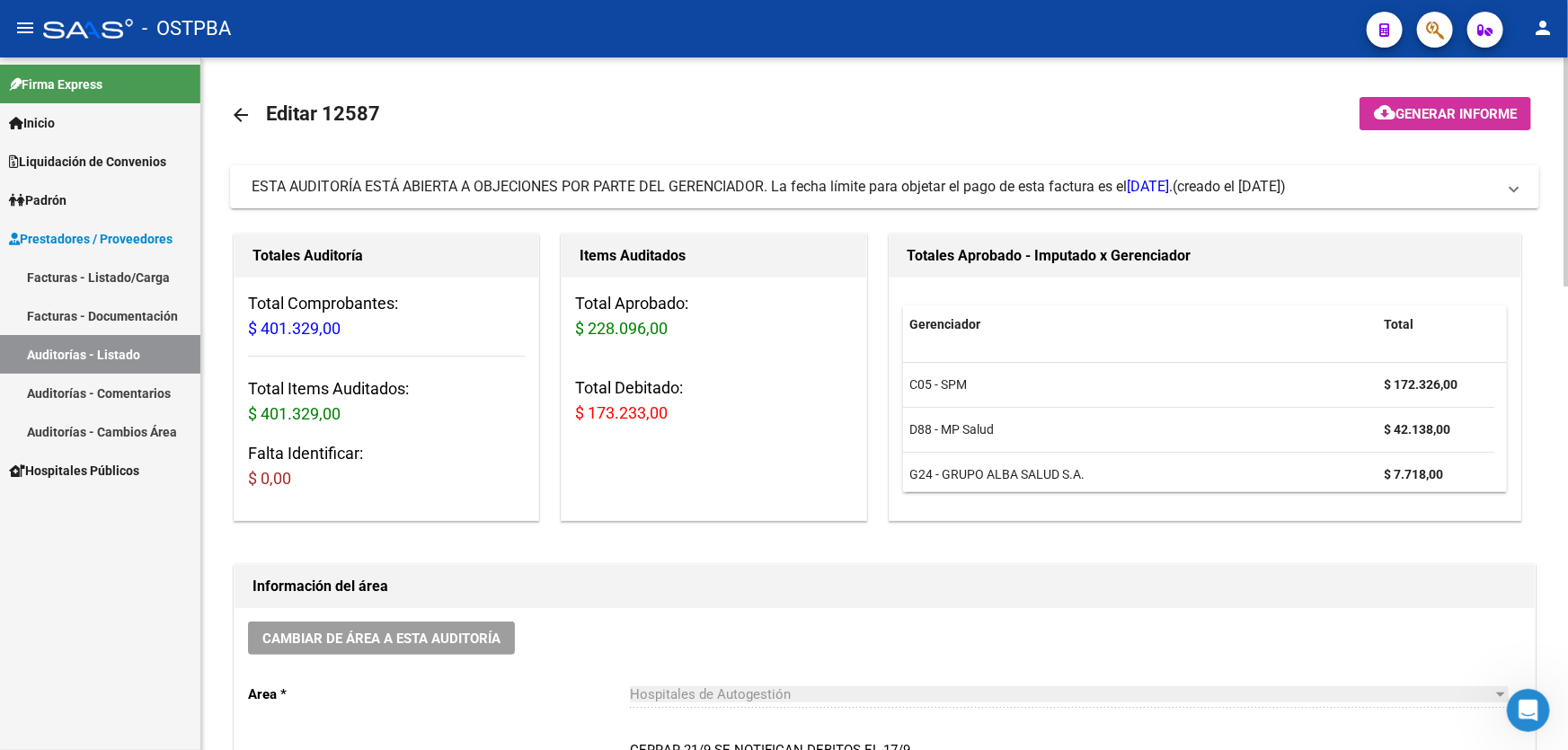
click at [241, 116] on mat-icon "arrow_back" at bounding box center [240, 115] width 21 height 21
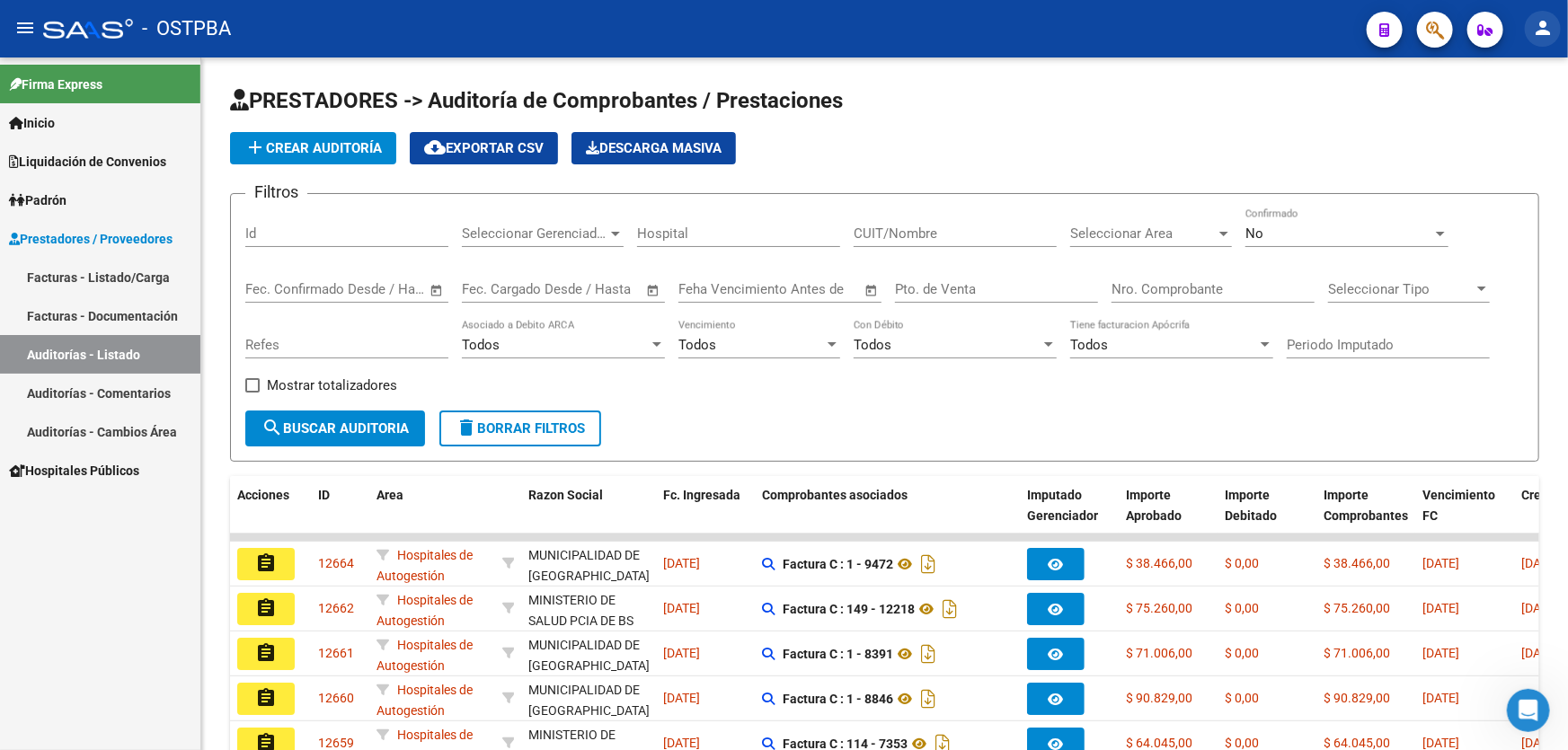
click at [1547, 31] on mat-icon "person" at bounding box center [1542, 27] width 21 height 21
click at [1509, 116] on button "exit_to_app Salir" at bounding box center [1506, 118] width 110 height 43
